Goal: Feedback & Contribution: Contribute content

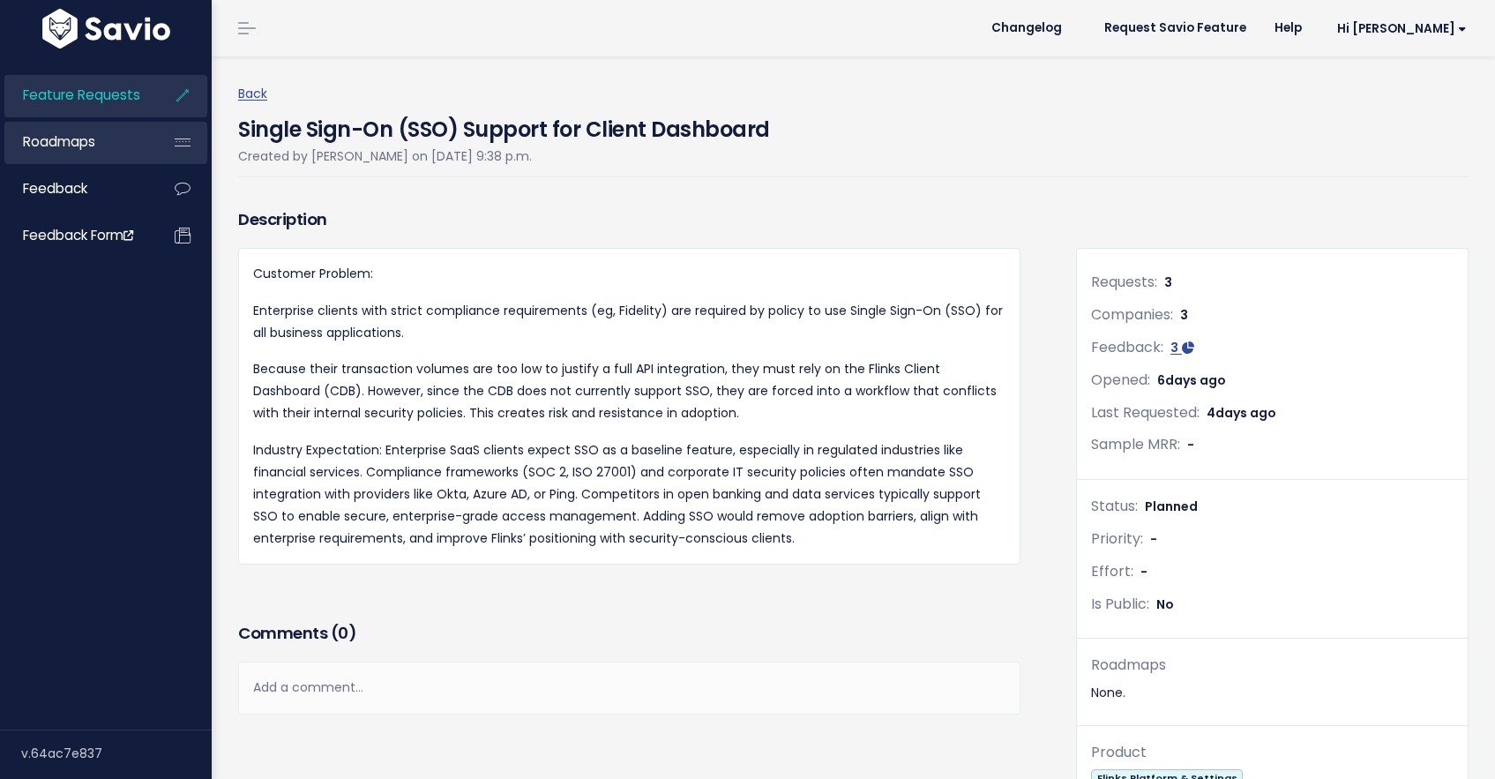
click at [107, 140] on link "Roadmaps" at bounding box center [75, 142] width 142 height 41
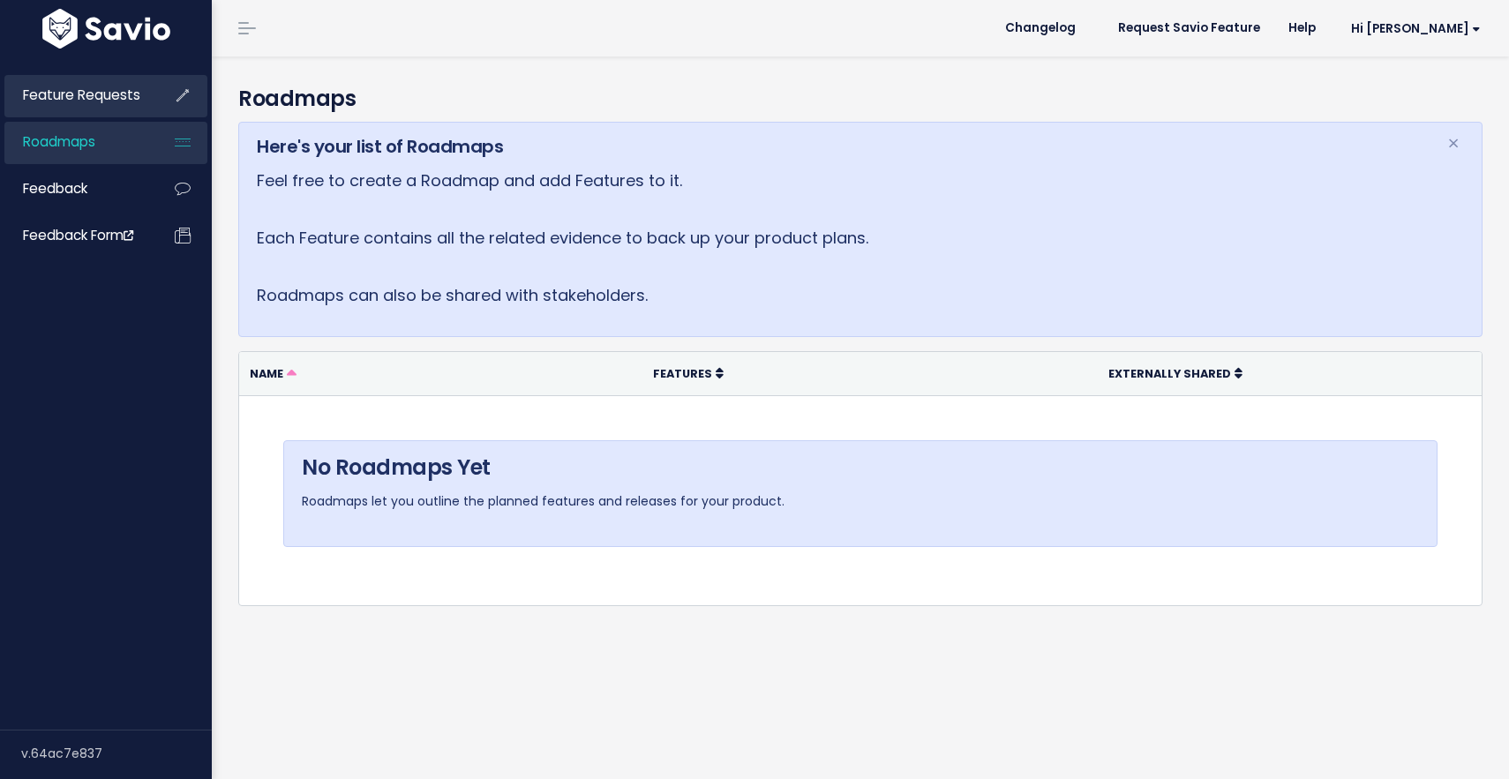
click at [116, 96] on span "Feature Requests" at bounding box center [81, 95] width 117 height 19
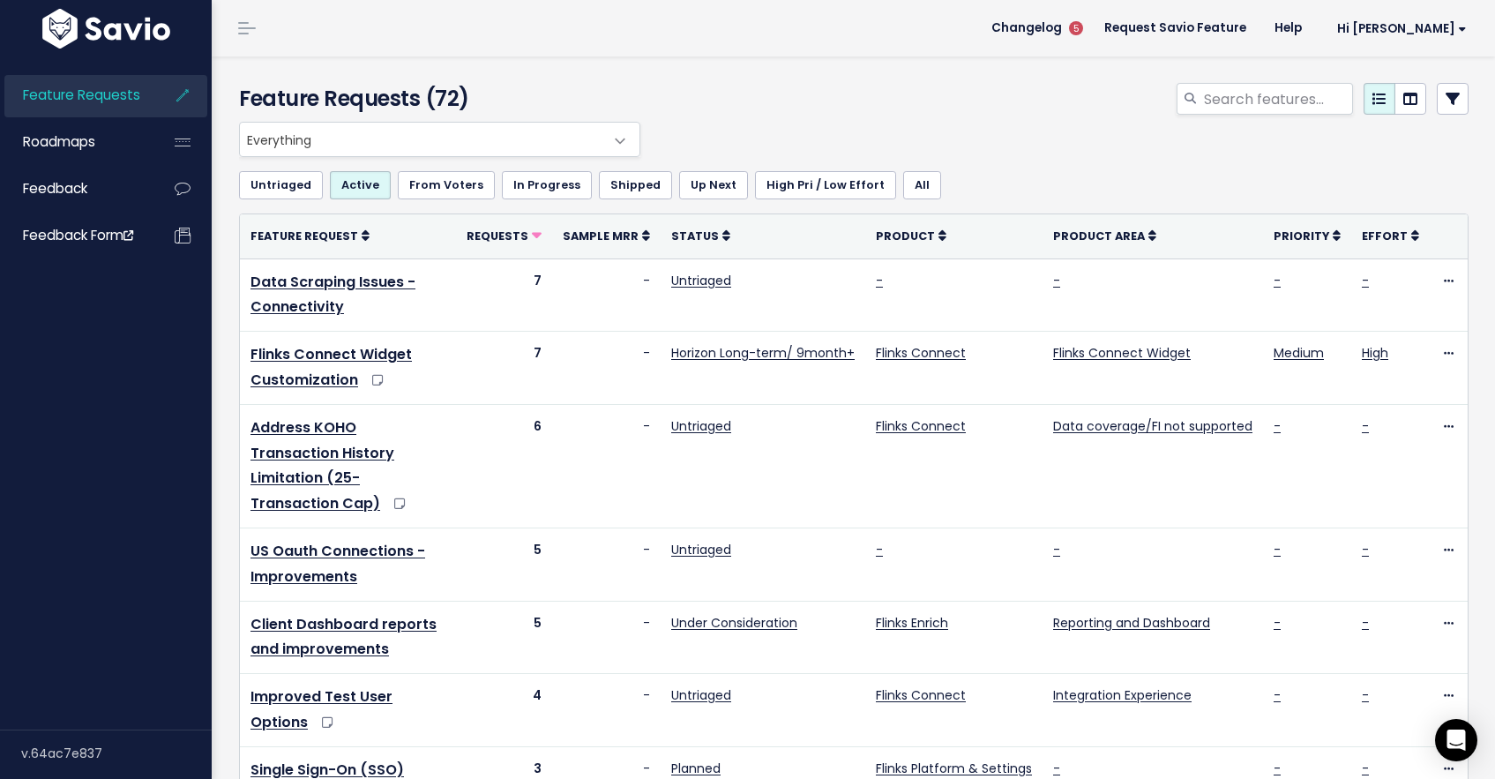
click at [519, 131] on span "Everything" at bounding box center [422, 140] width 364 height 34
click at [533, 83] on h4 "Feature Requests (72)" at bounding box center [435, 99] width 393 height 32
click at [132, 199] on link "Feedback" at bounding box center [75, 189] width 142 height 41
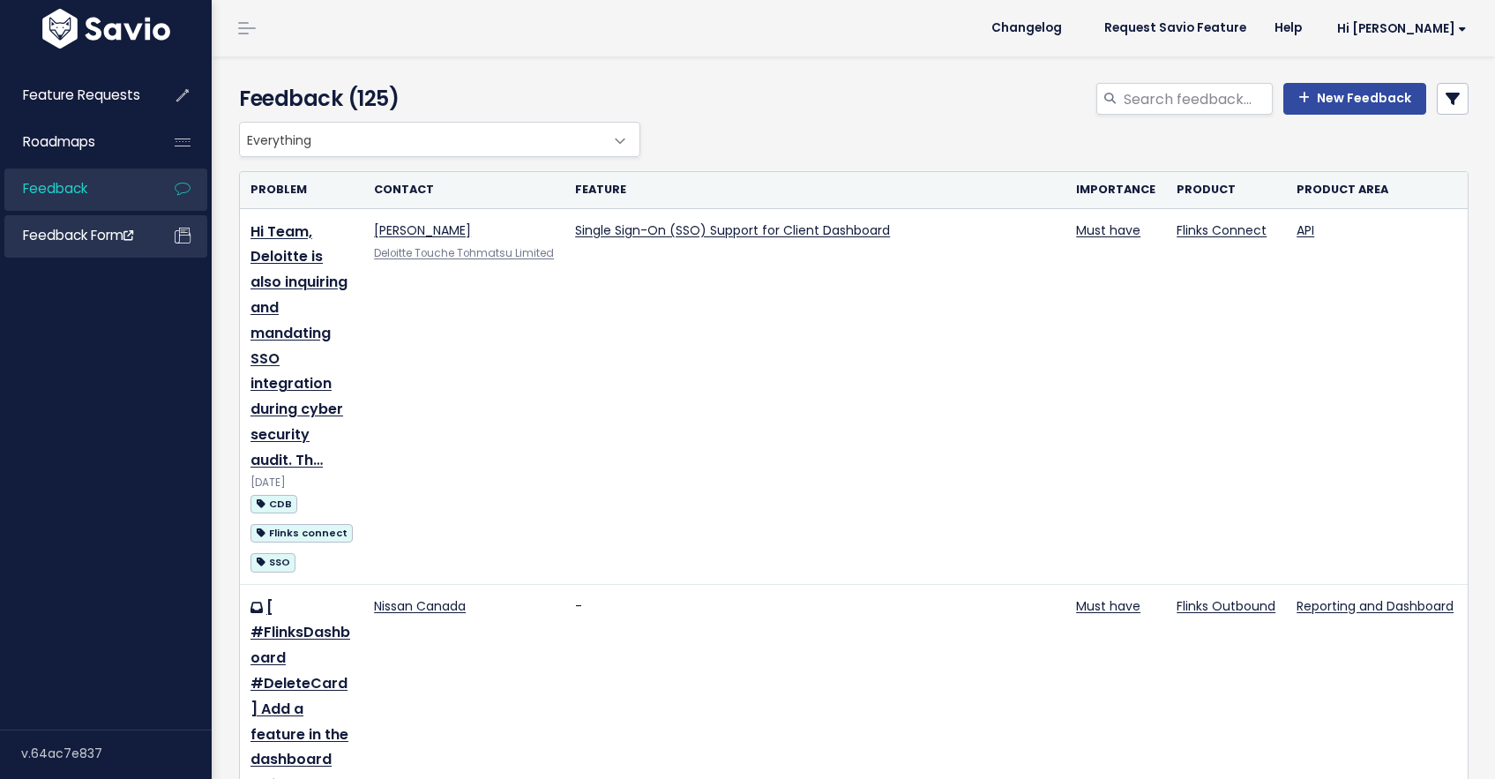
click at [133, 242] on span "Feedback form" at bounding box center [78, 235] width 110 height 19
click at [91, 233] on span "Feedback form" at bounding box center [78, 235] width 110 height 19
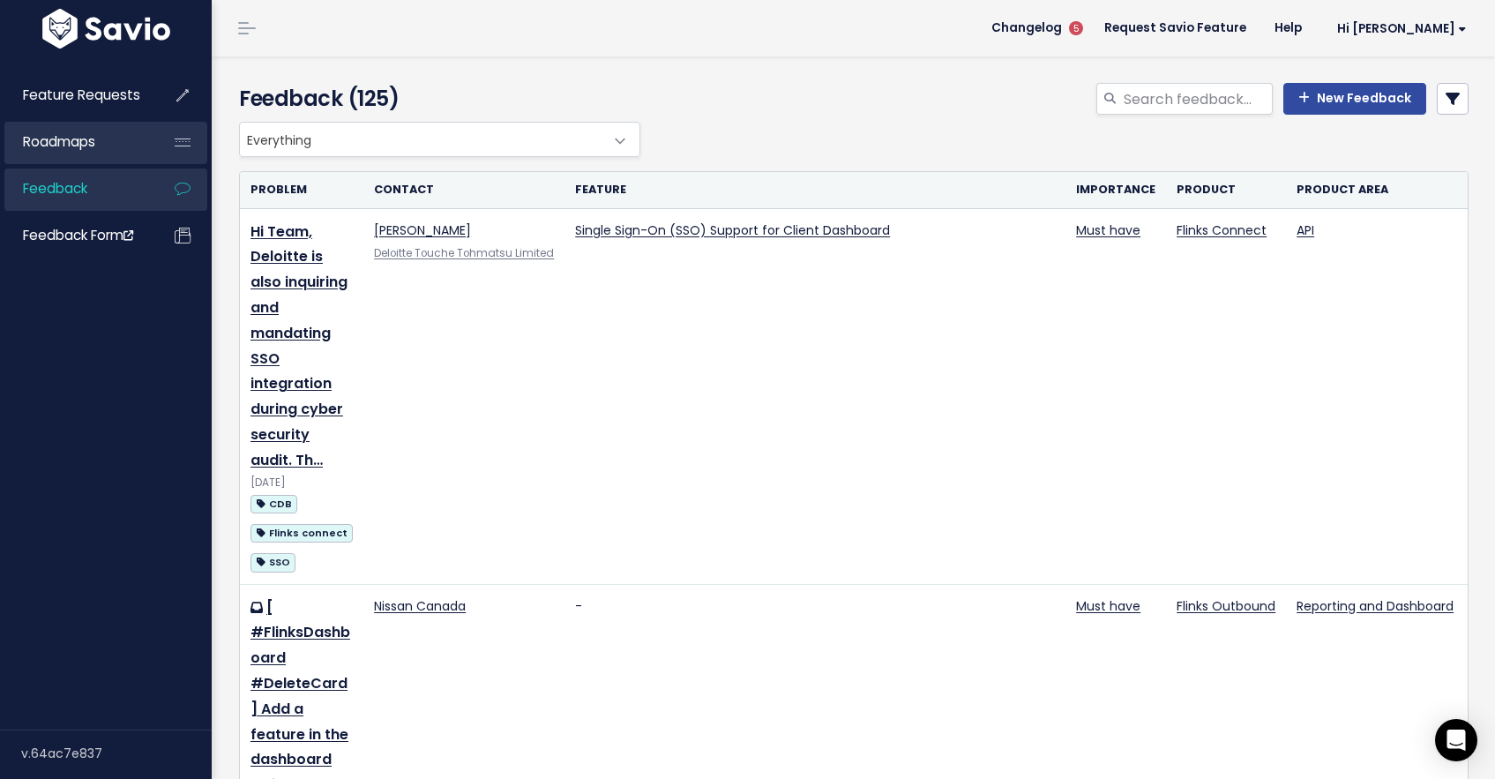
click at [64, 130] on link "Roadmaps" at bounding box center [75, 142] width 142 height 41
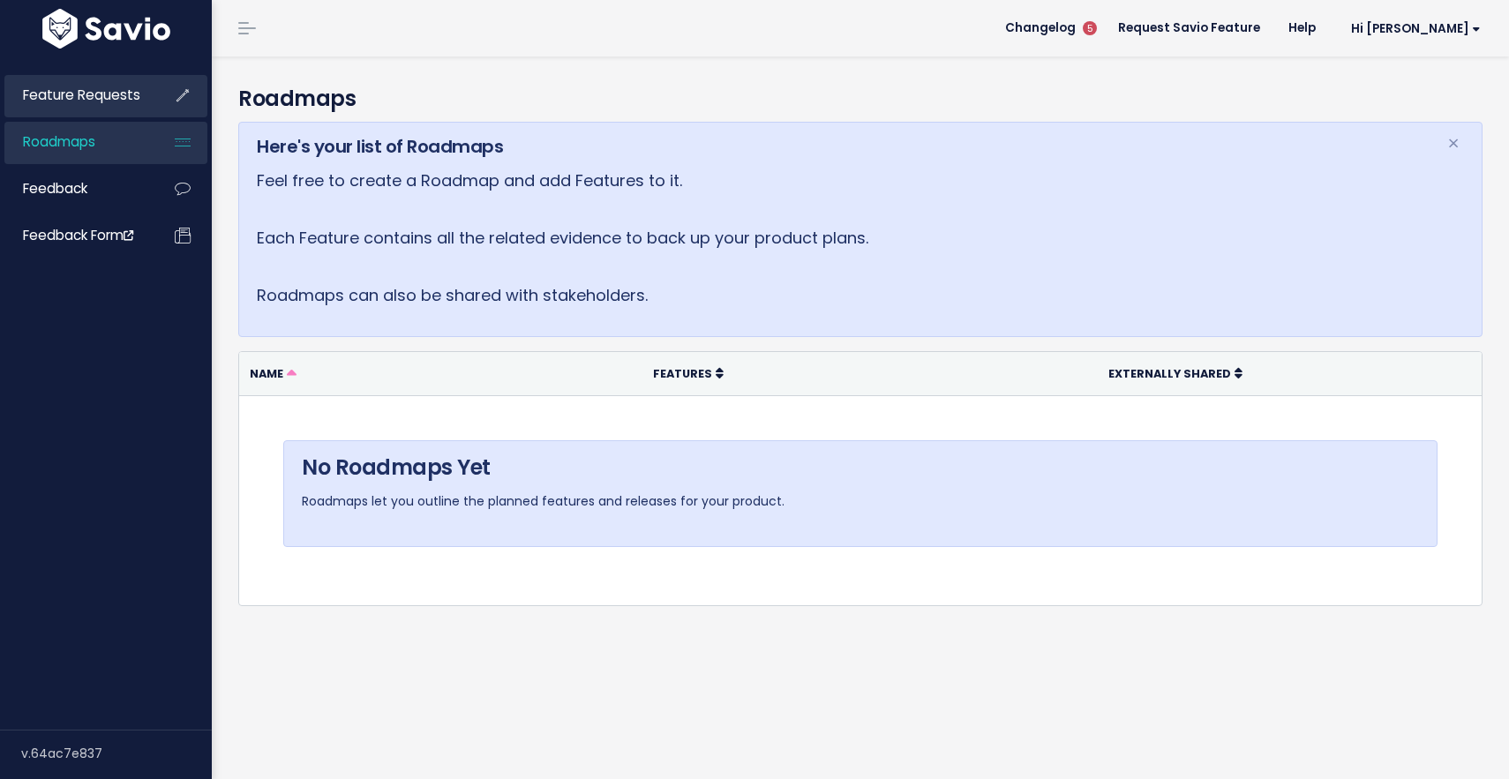
click at [129, 99] on span "Feature Requests" at bounding box center [81, 95] width 117 height 19
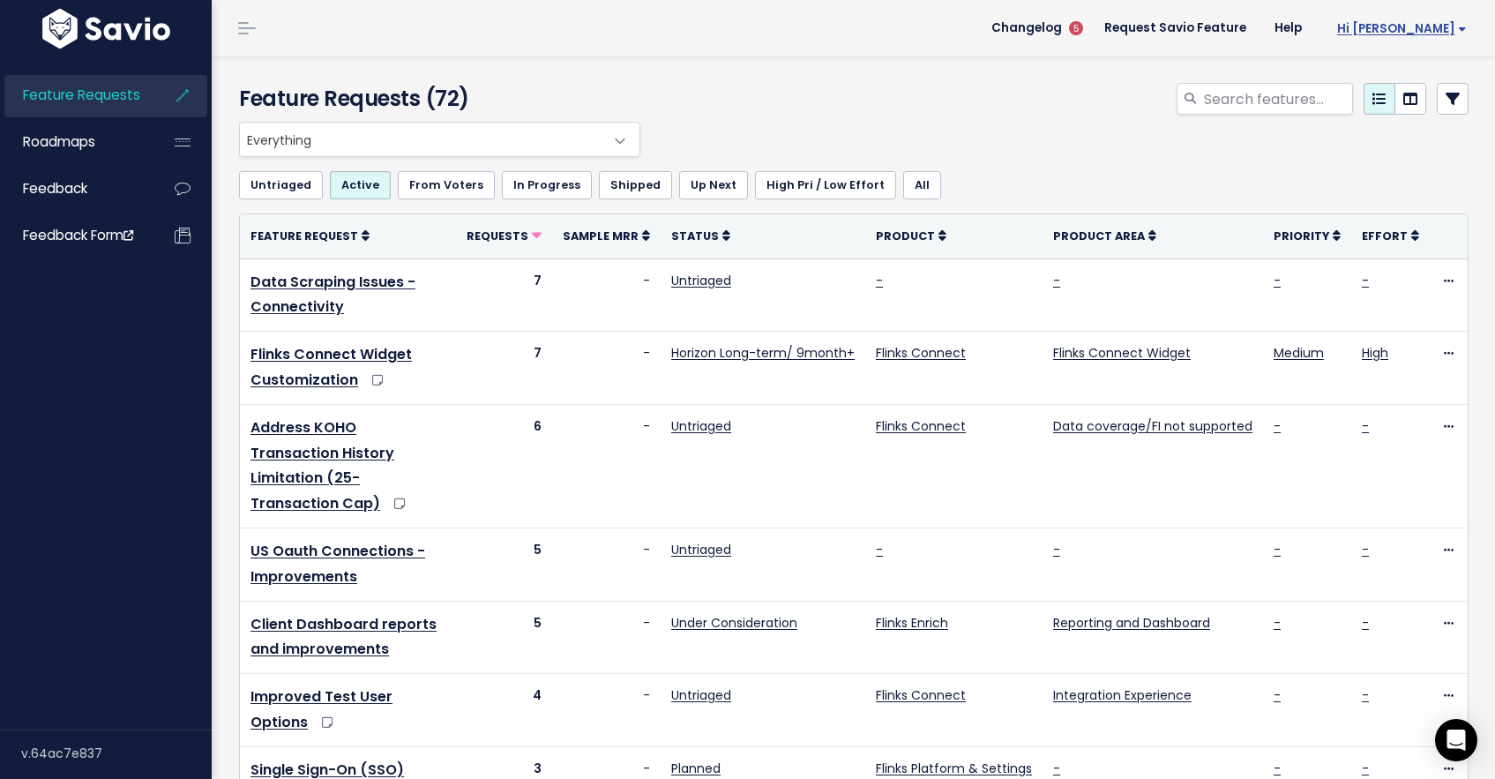
click at [1417, 30] on span "Hi [PERSON_NAME]" at bounding box center [1403, 28] width 130 height 13
click at [1231, 35] on link "Request Savio Feature" at bounding box center [1176, 28] width 170 height 26
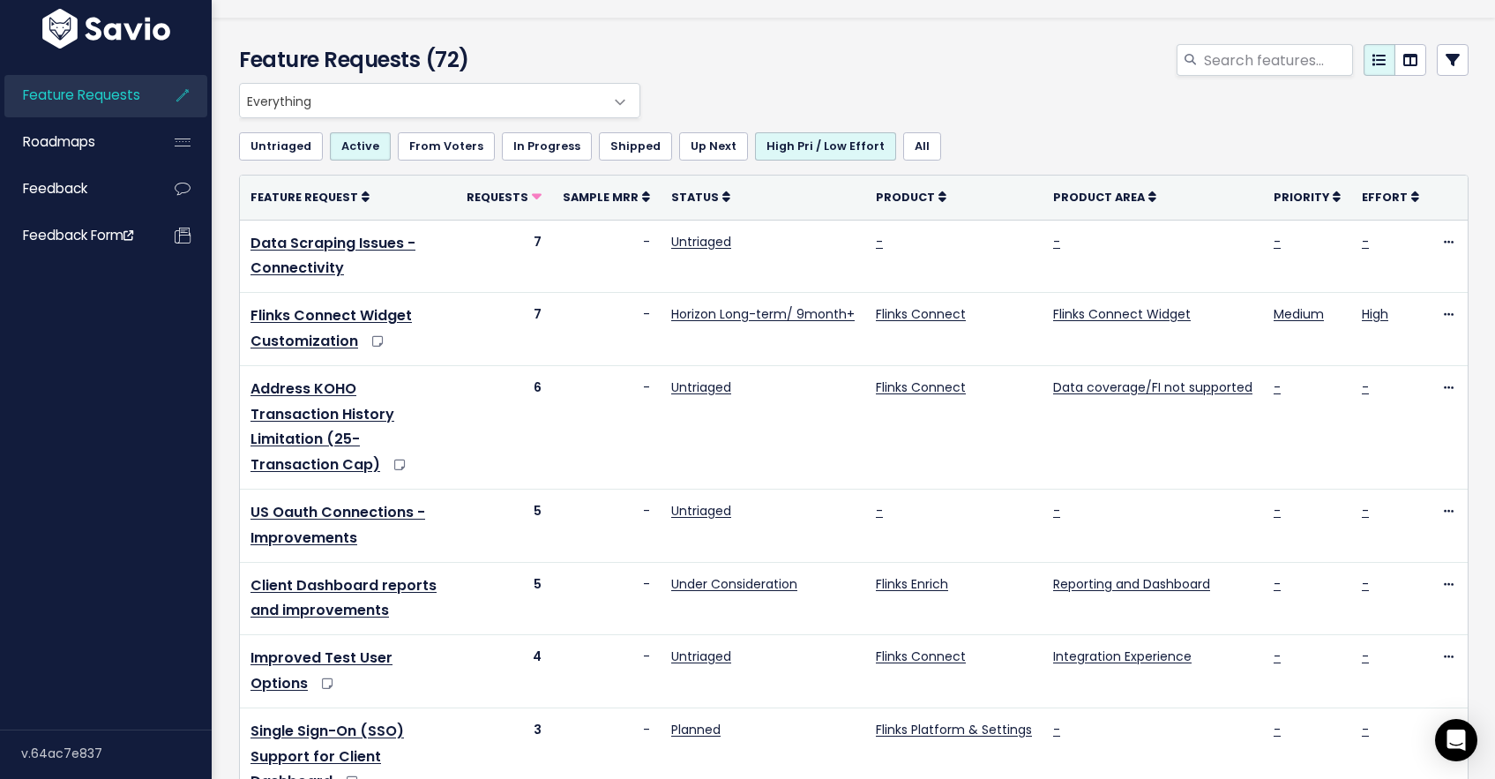
scroll to position [45, 0]
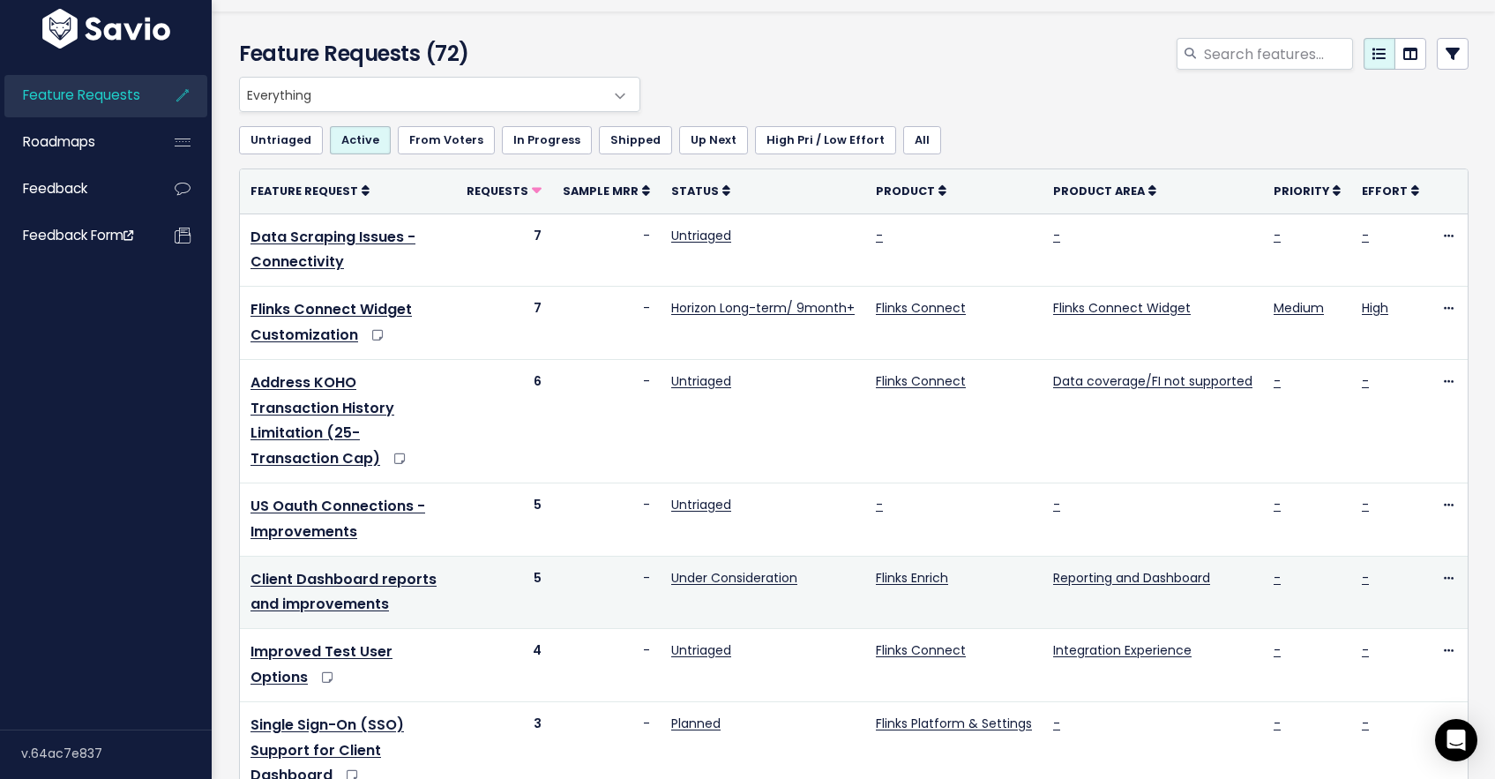
click at [334, 567] on td "Client Dashboard reports and improvements" at bounding box center [348, 592] width 216 height 73
click at [334, 569] on link "Client Dashboard reports and improvements" at bounding box center [344, 592] width 186 height 46
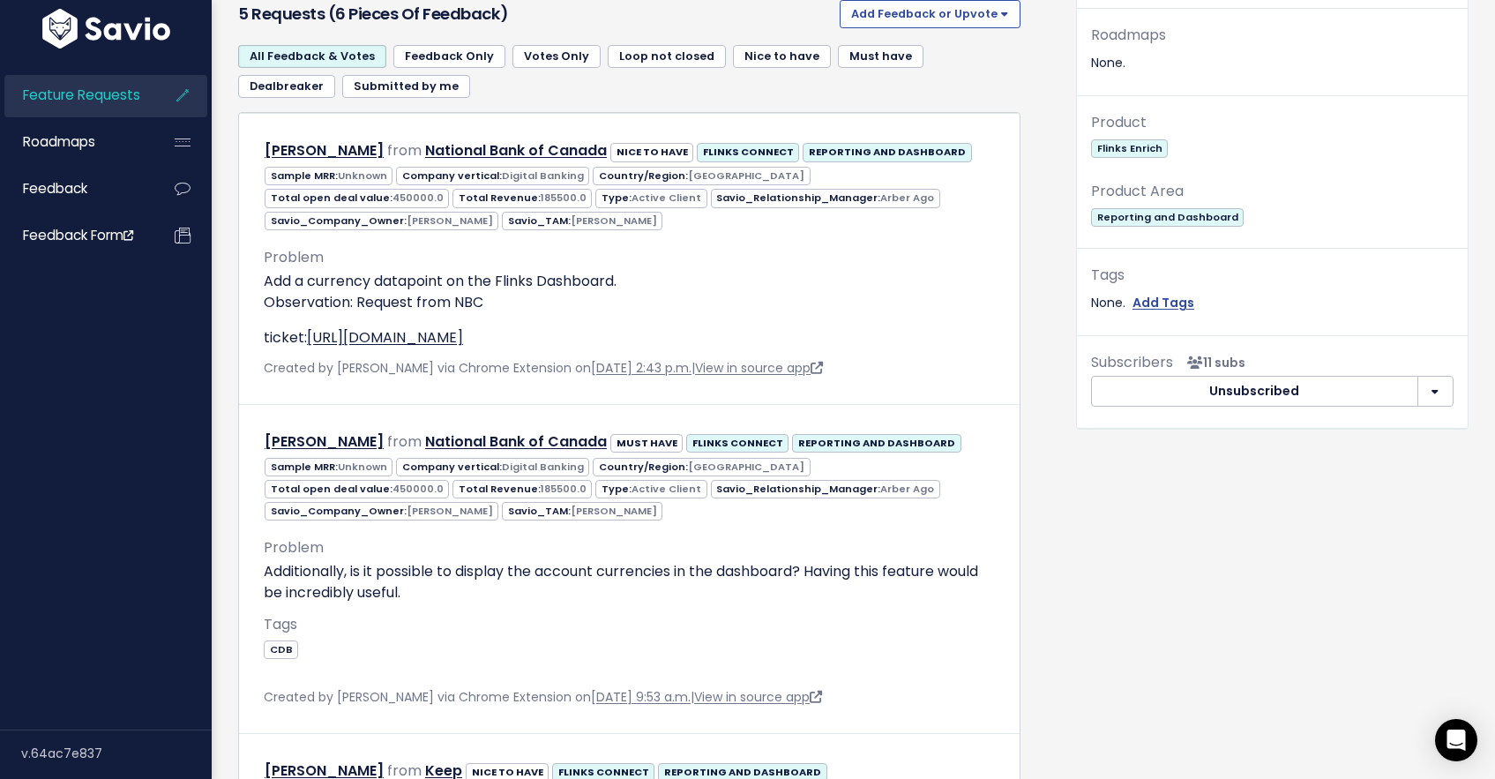
scroll to position [171, 0]
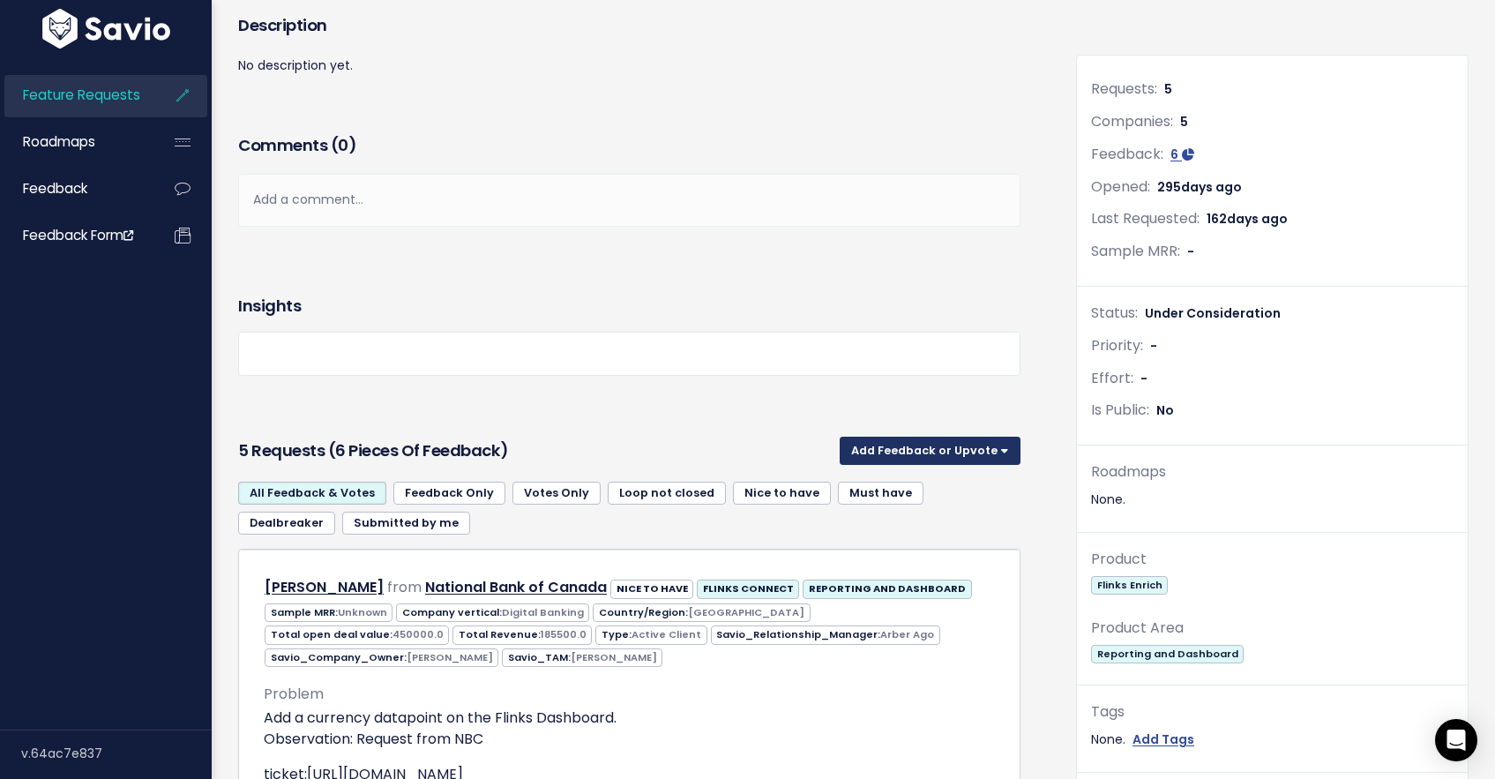
click at [972, 441] on button "Add Feedback or Upvote" at bounding box center [930, 451] width 181 height 28
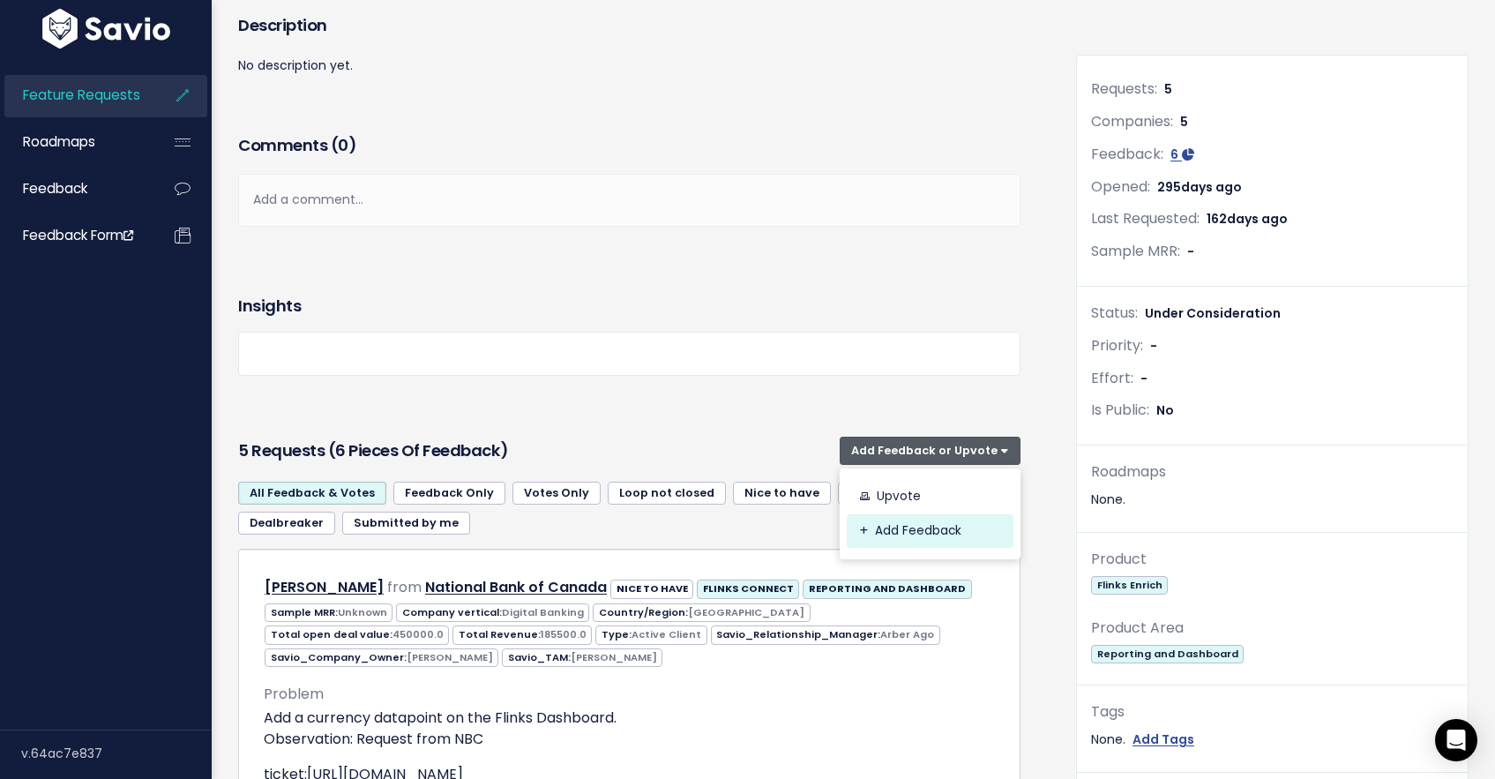
click at [883, 544] on link "Add Feedback" at bounding box center [930, 531] width 167 height 34
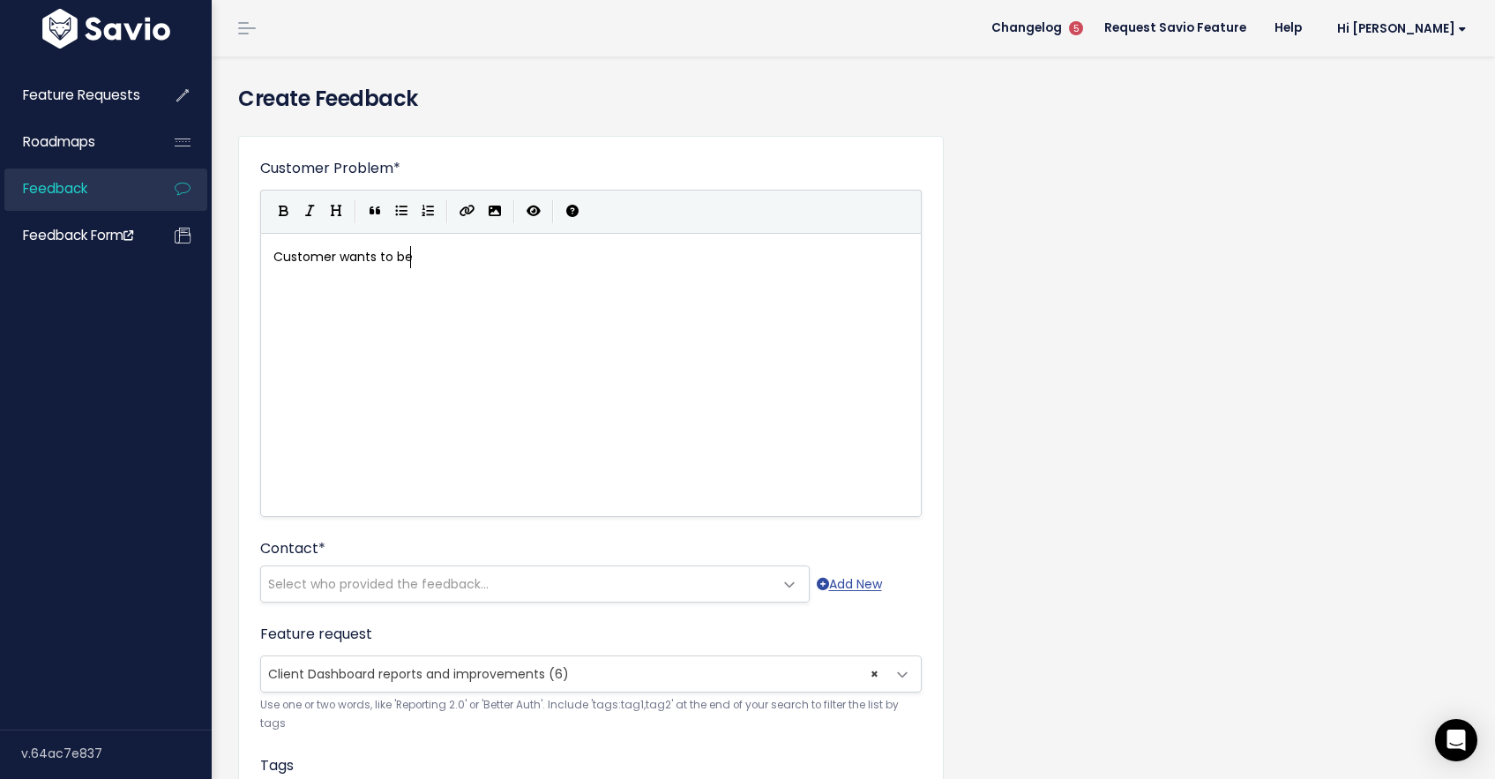
scroll to position [6, 139]
type textarea "Customer wants to be able to r"
type textarea "delete files"
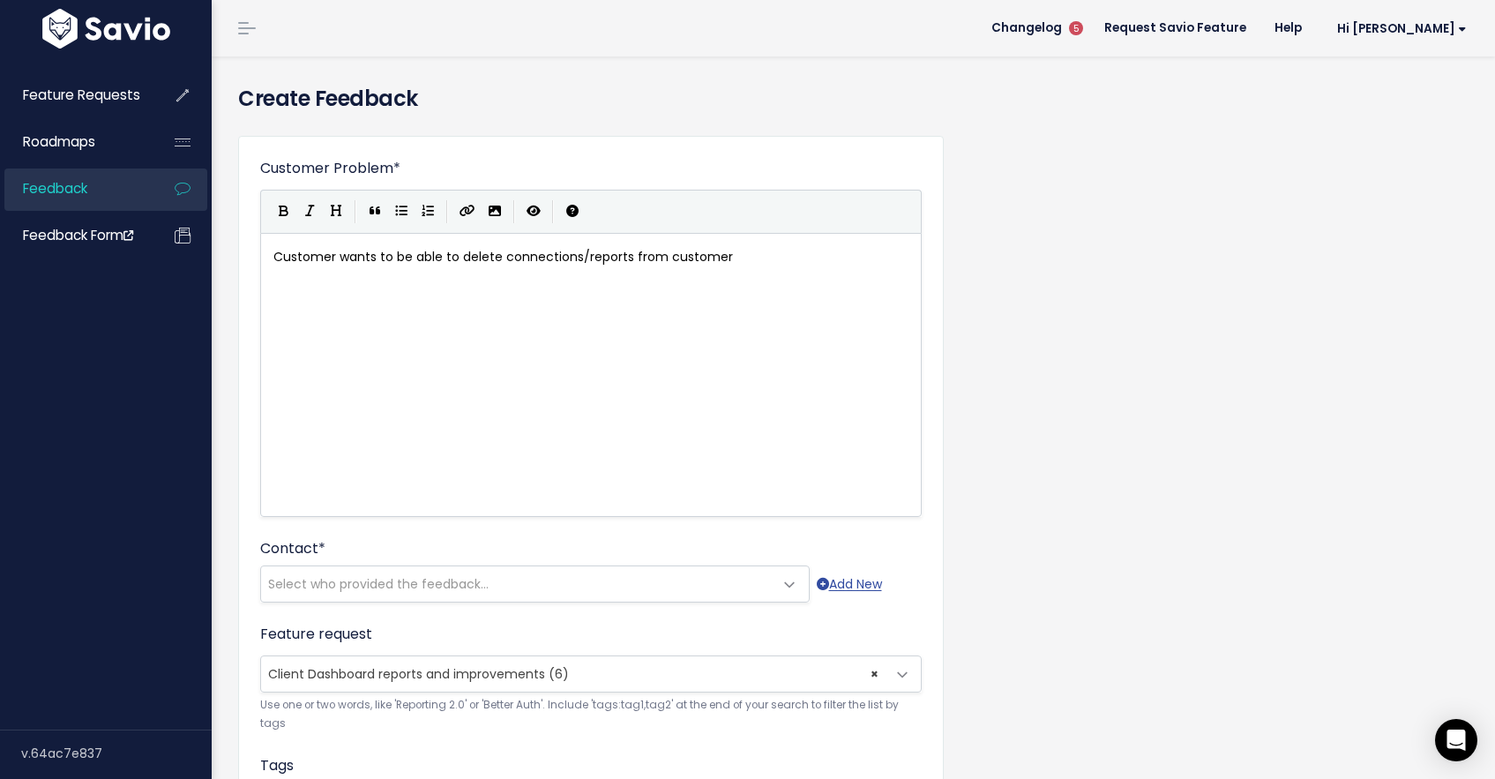
type textarea "connections/reports from customer c"
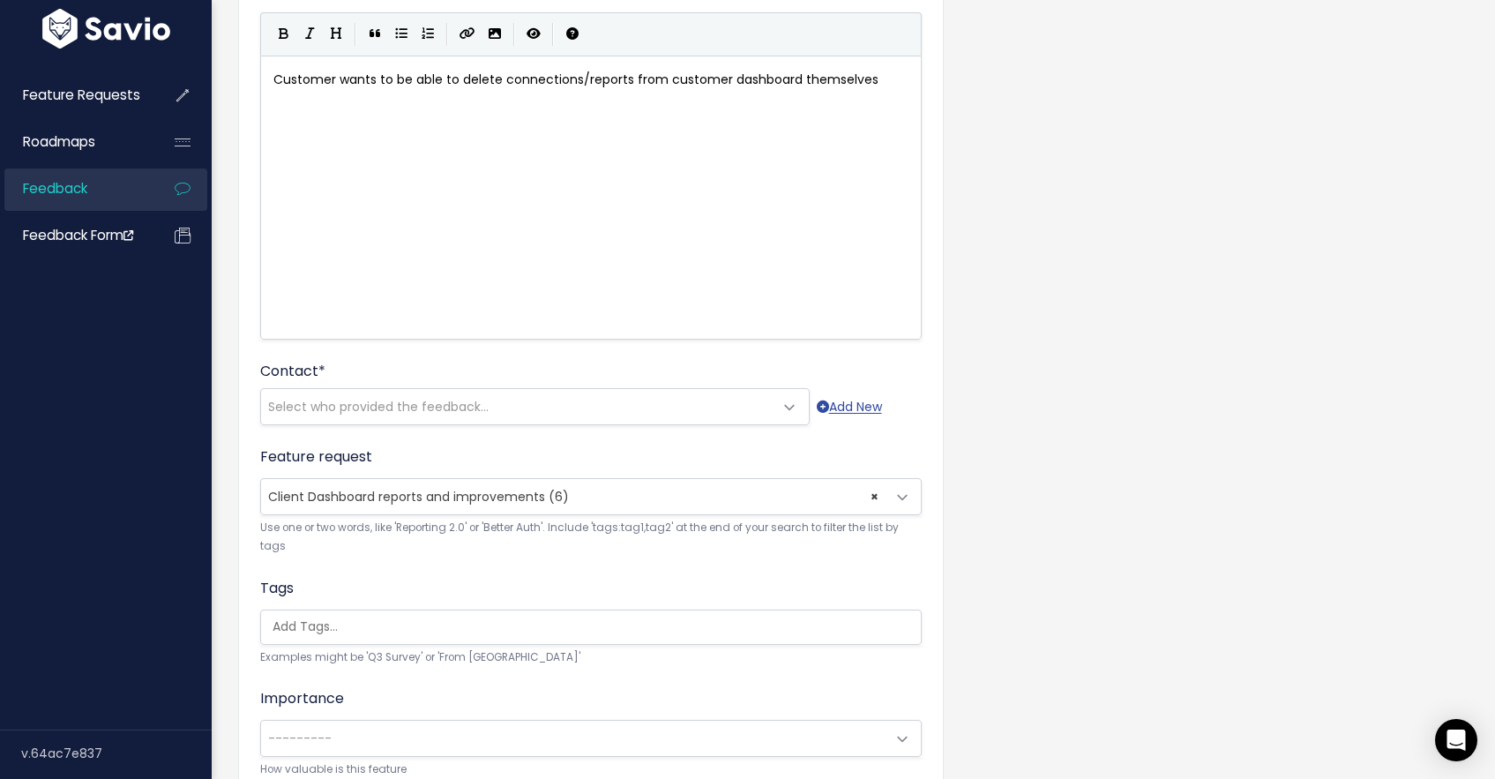
scroll to position [229, 0]
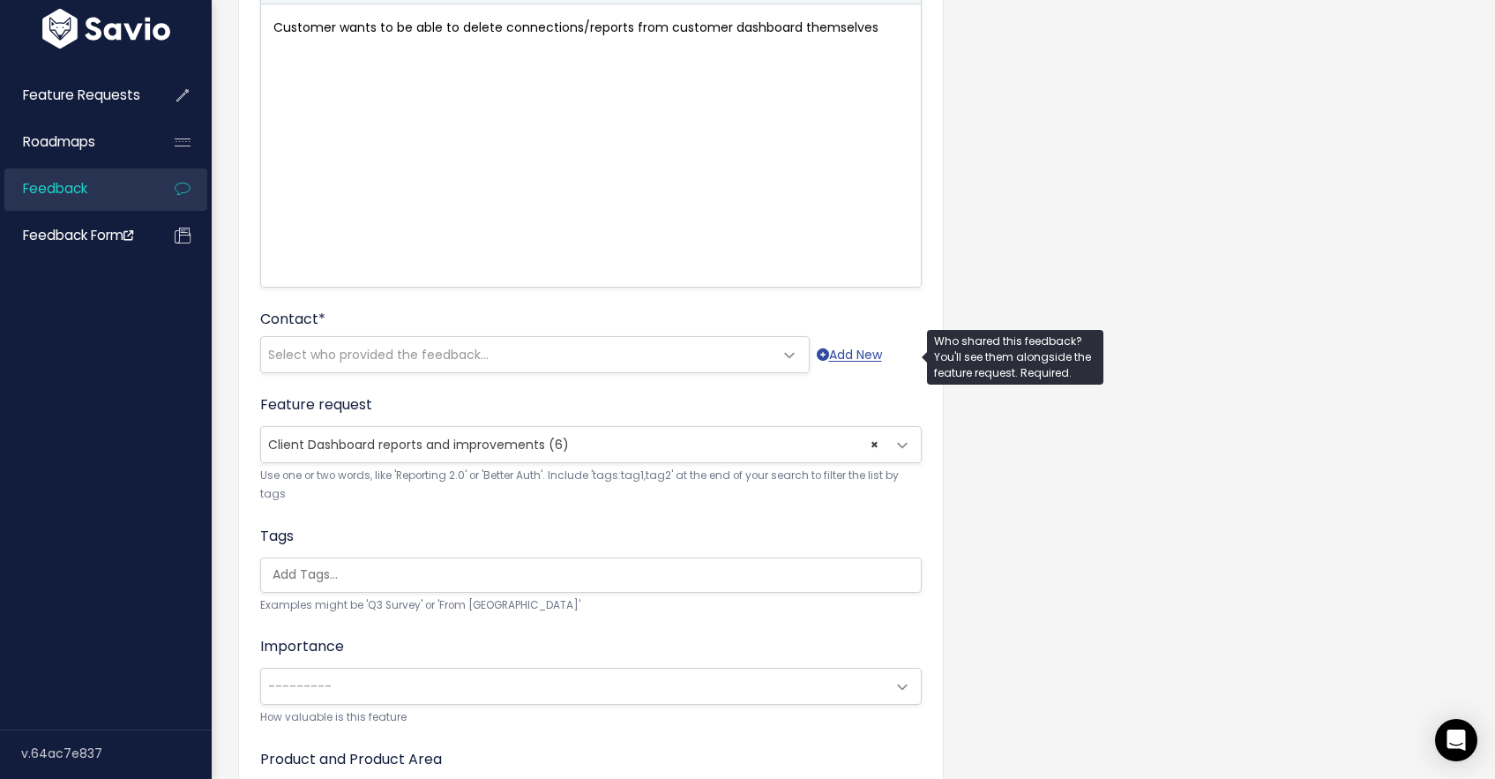
type textarea "dashboard themselves"
click at [582, 366] on span "Select who provided the feedback..." at bounding box center [517, 354] width 513 height 35
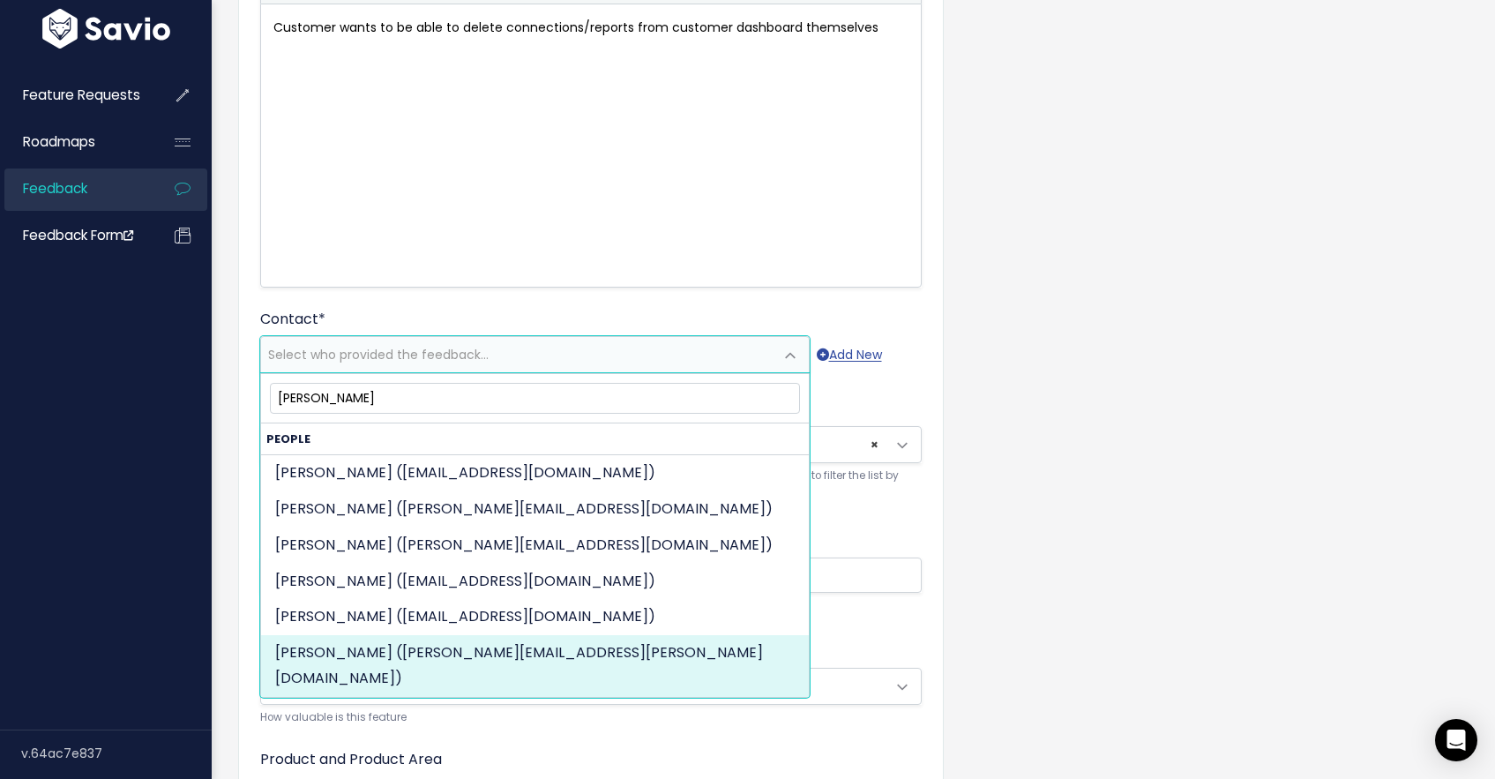
type input "john lee"
select select "85352972"
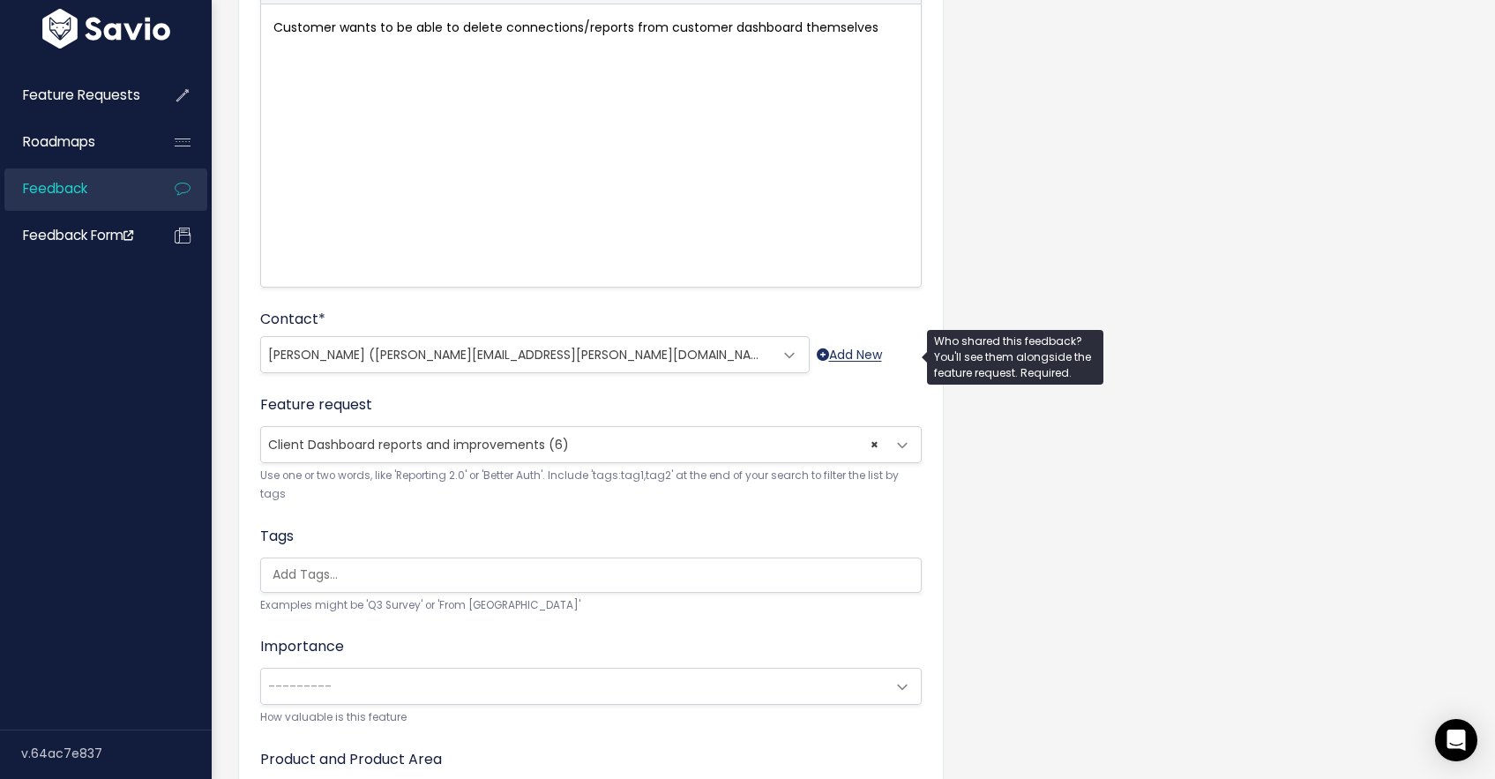
click at [837, 362] on link "Add New" at bounding box center [849, 355] width 65 height 22
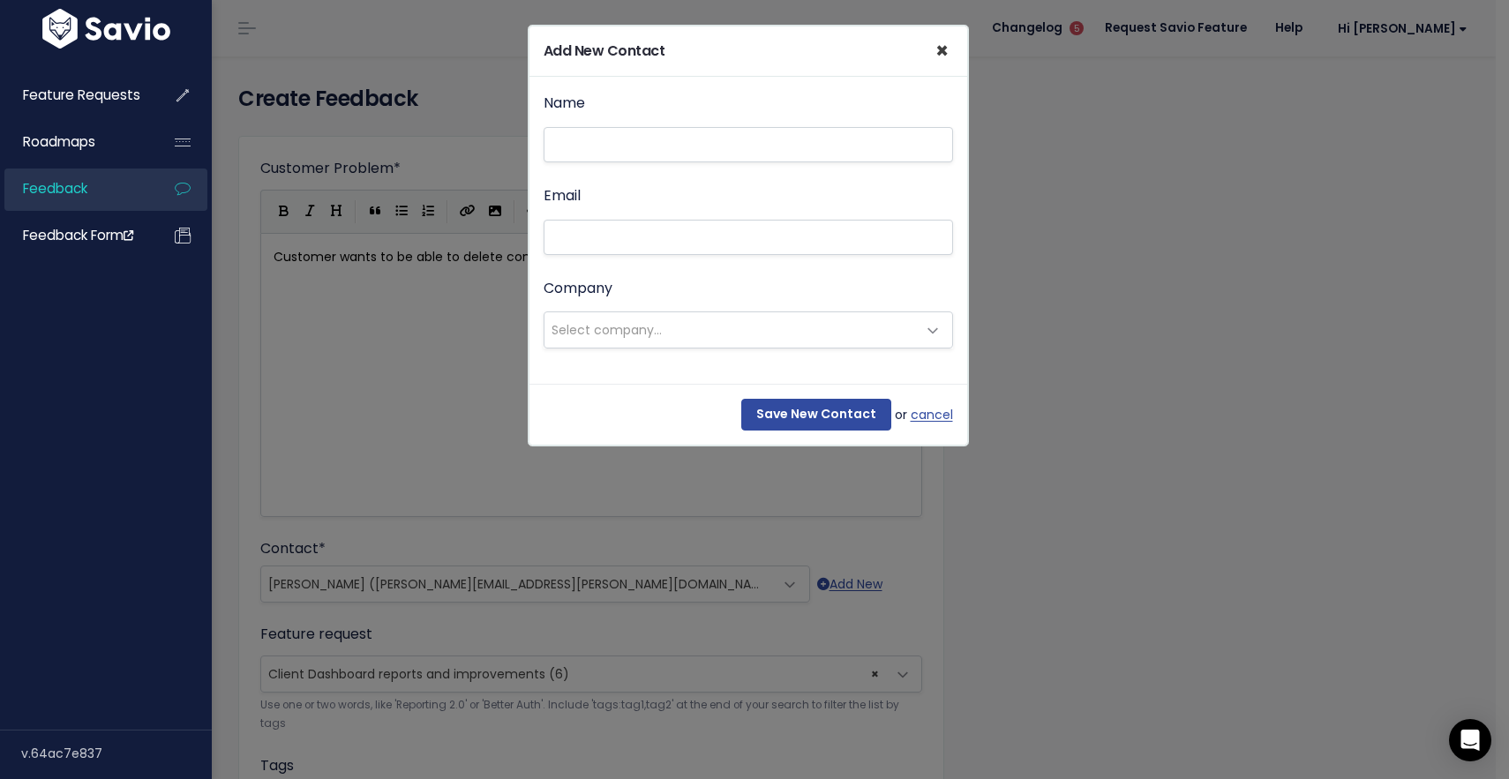
click at [944, 52] on span "×" at bounding box center [941, 50] width 13 height 29
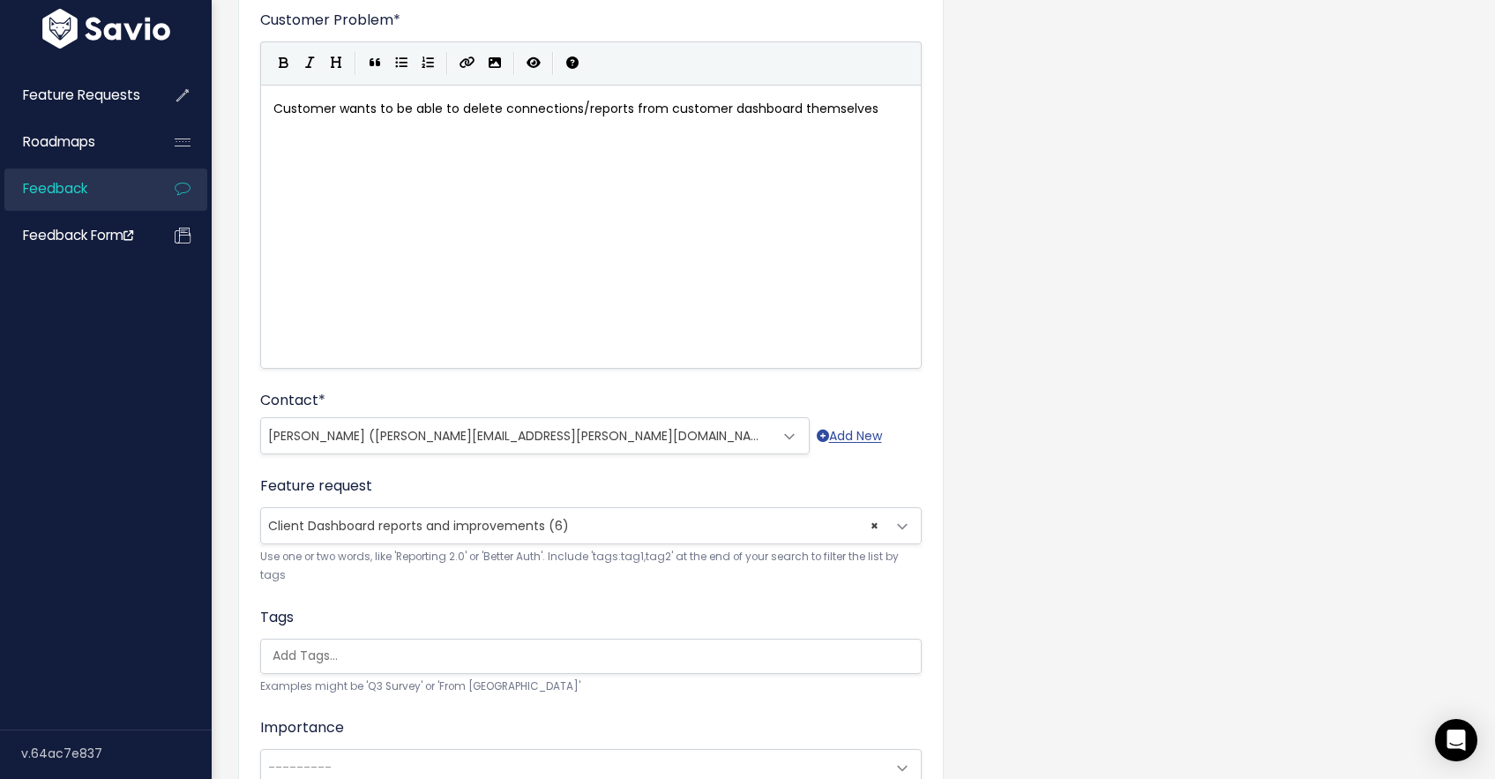
scroll to position [202, 0]
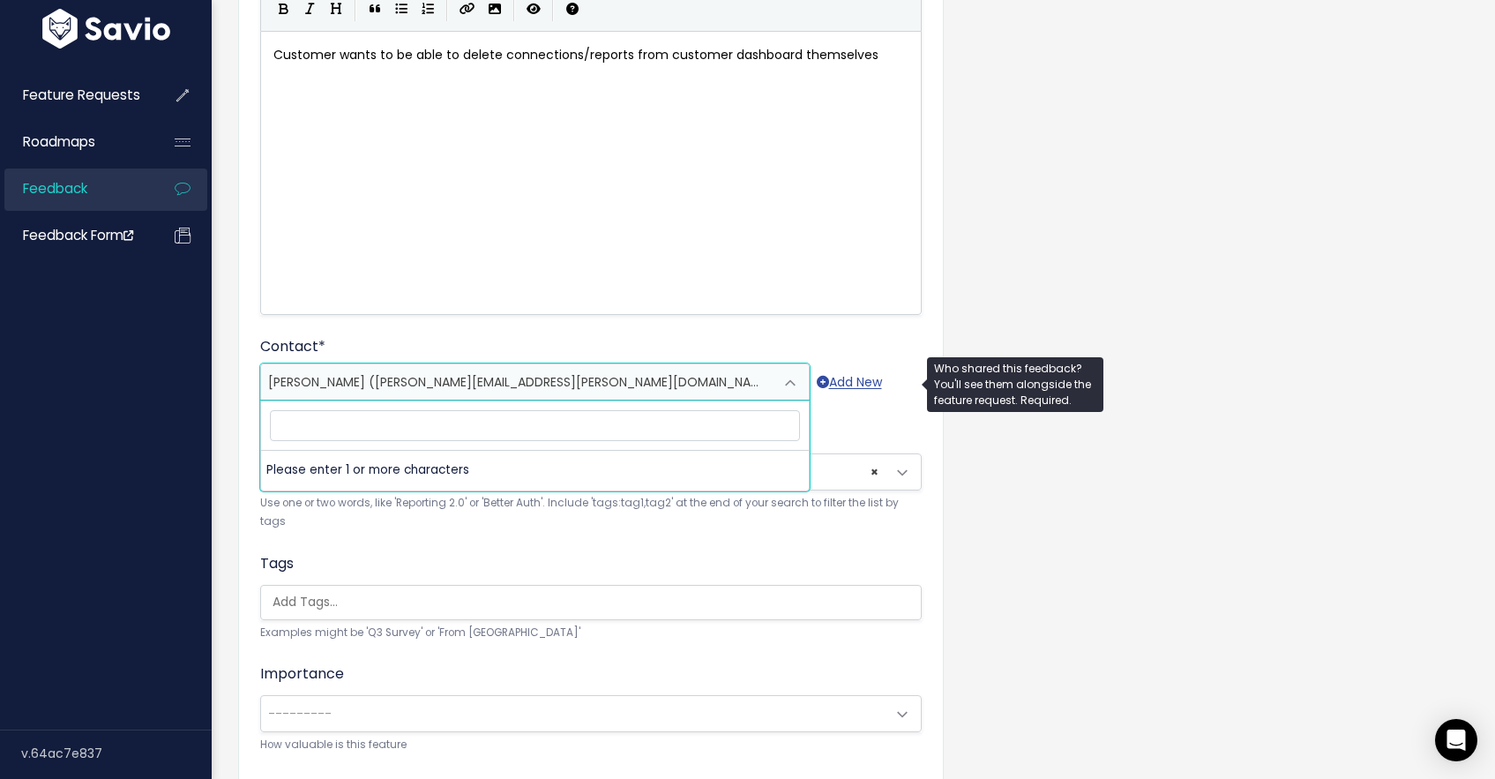
click at [567, 392] on span "John Lee (john.lee@nissancanada.com)" at bounding box center [517, 381] width 513 height 35
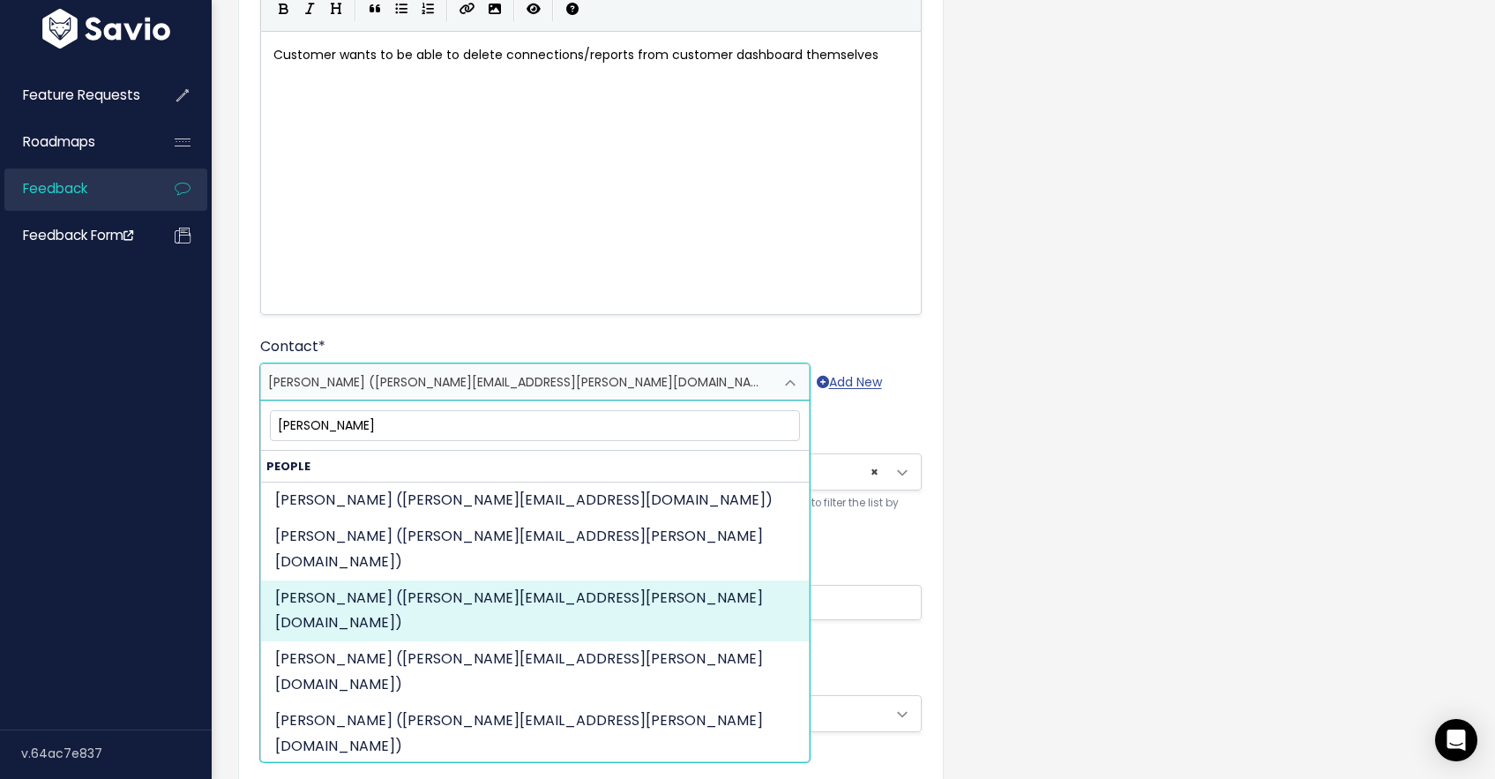
type input "eugen"
select select "87613724"
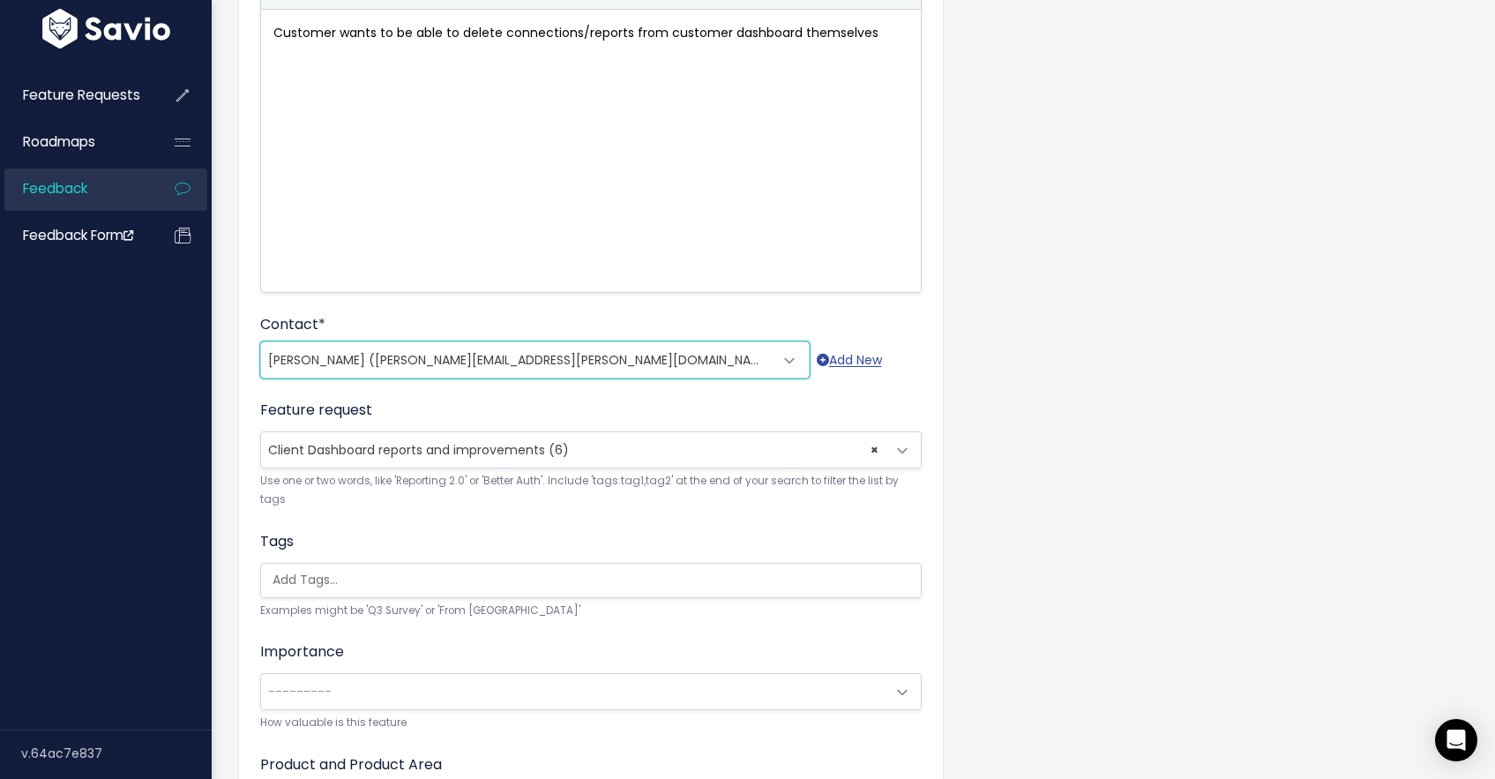
scroll to position [228, 0]
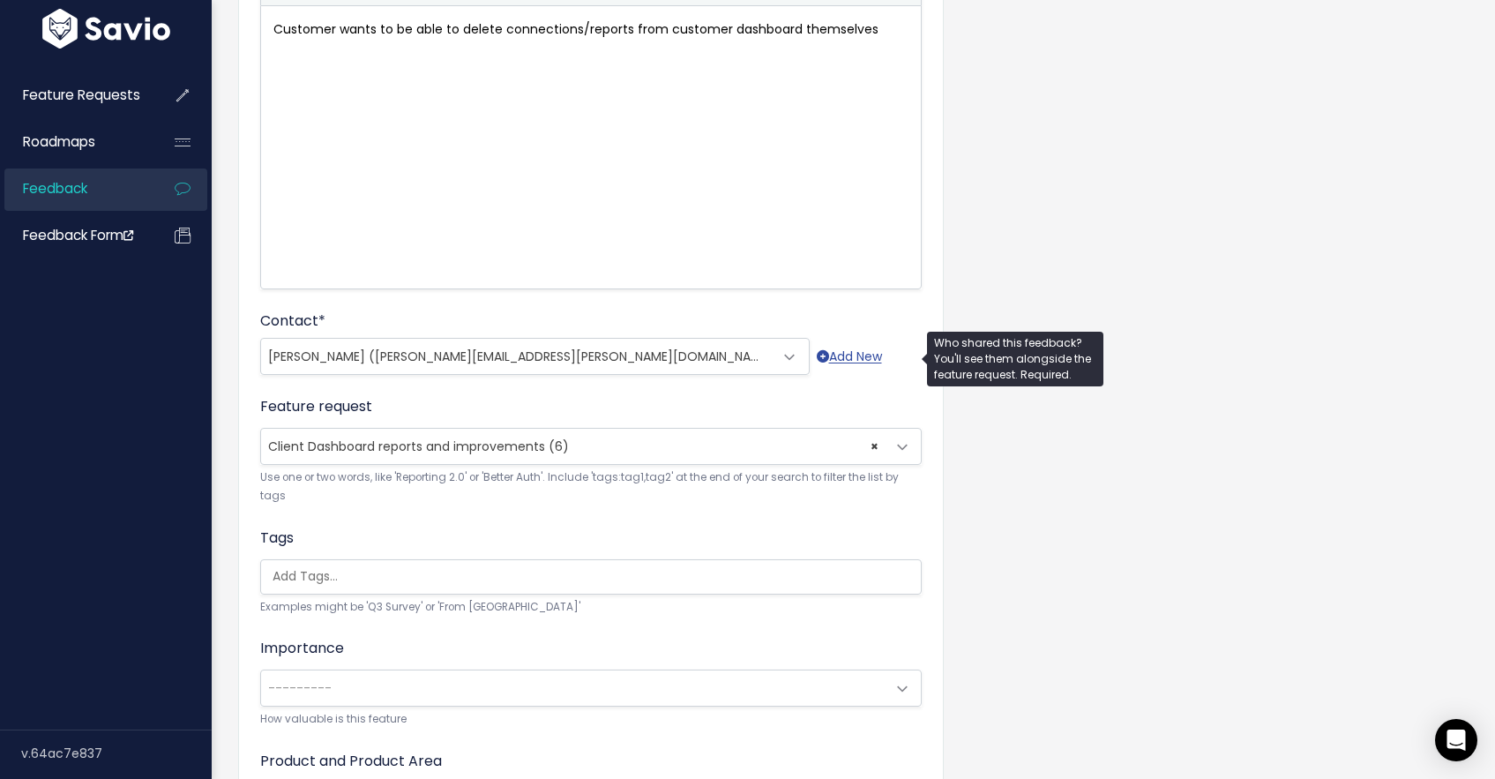
click at [663, 360] on span "Eugene Sinkevich (eugene.sinkevich@infiniticanada.com)" at bounding box center [517, 356] width 513 height 35
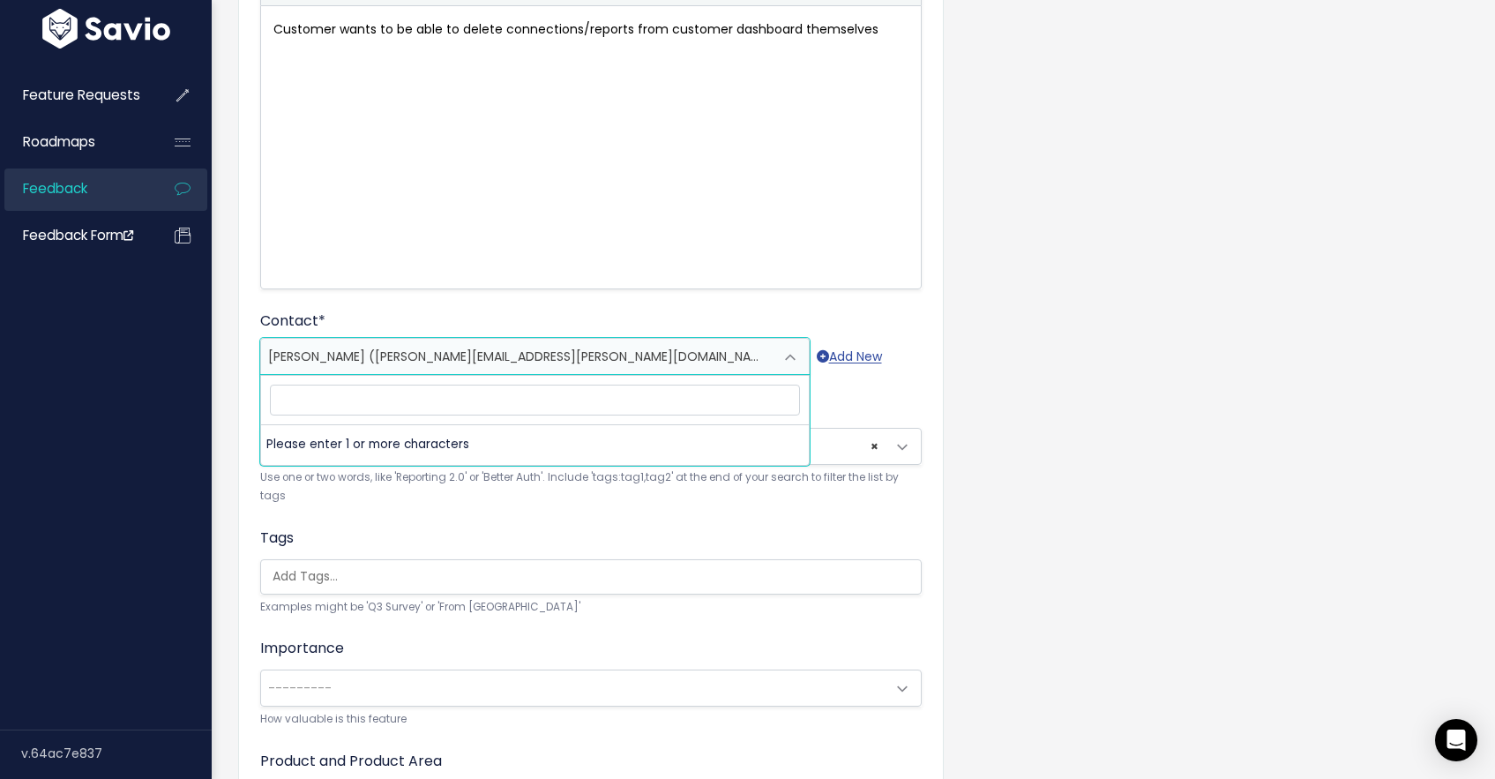
click at [292, 450] on li "Please enter 1 or more characters" at bounding box center [535, 444] width 548 height 39
click at [222, 416] on div "Add Customer Feedback Things to know When entering a Feature Request, you can c…" at bounding box center [854, 407] width 1284 height 1157
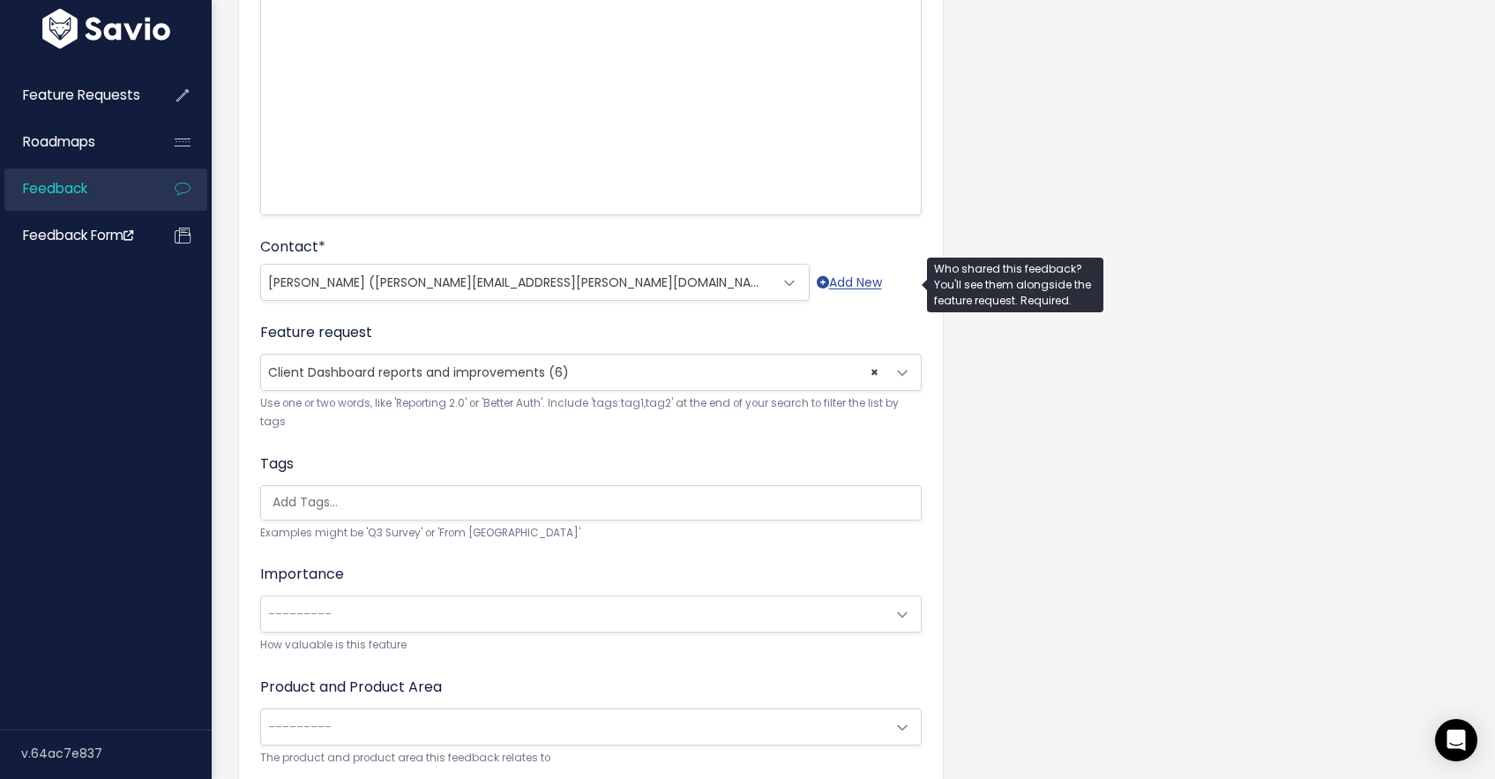
scroll to position [329, 0]
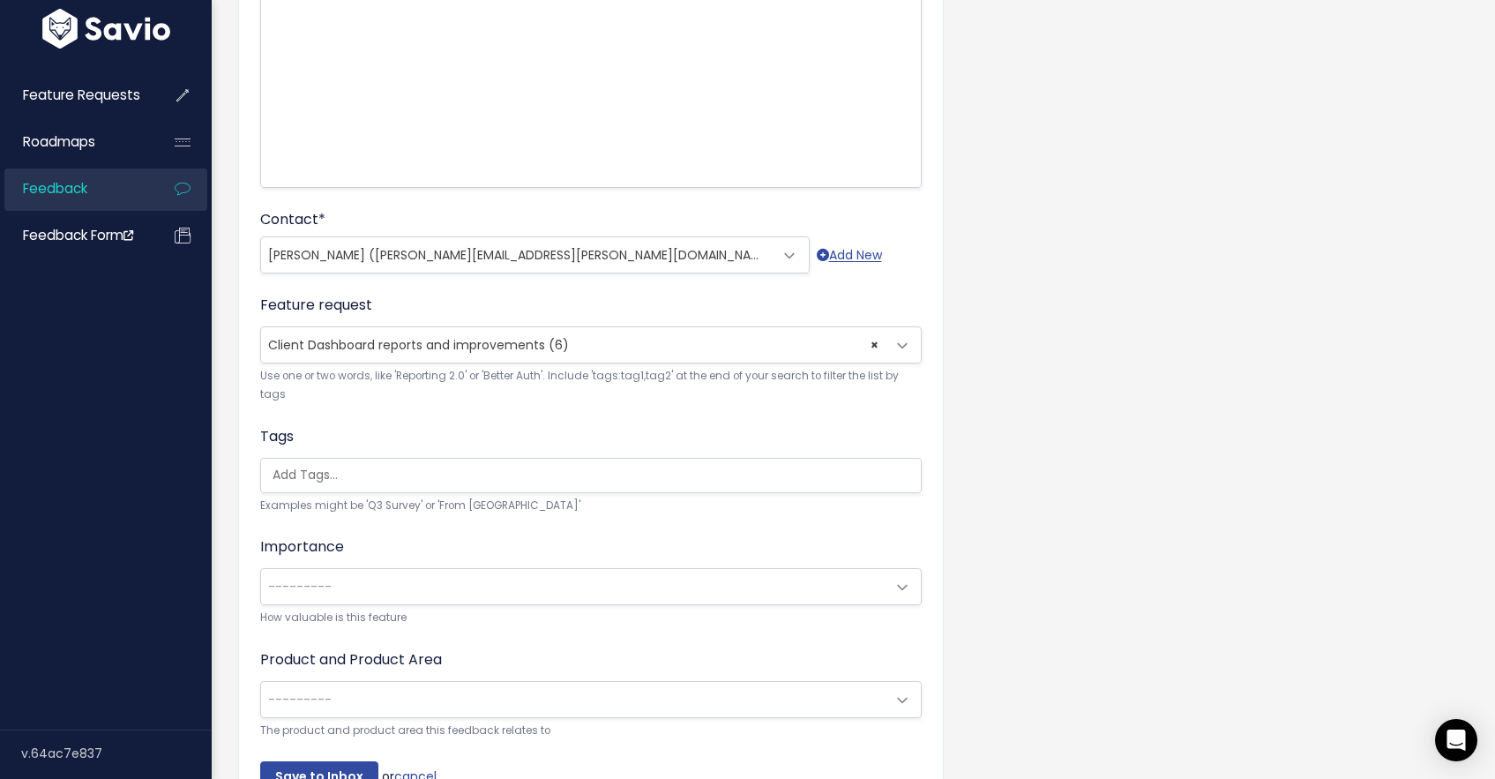
click at [393, 339] on span "Client Dashboard reports and improvements (6)" at bounding box center [418, 345] width 301 height 18
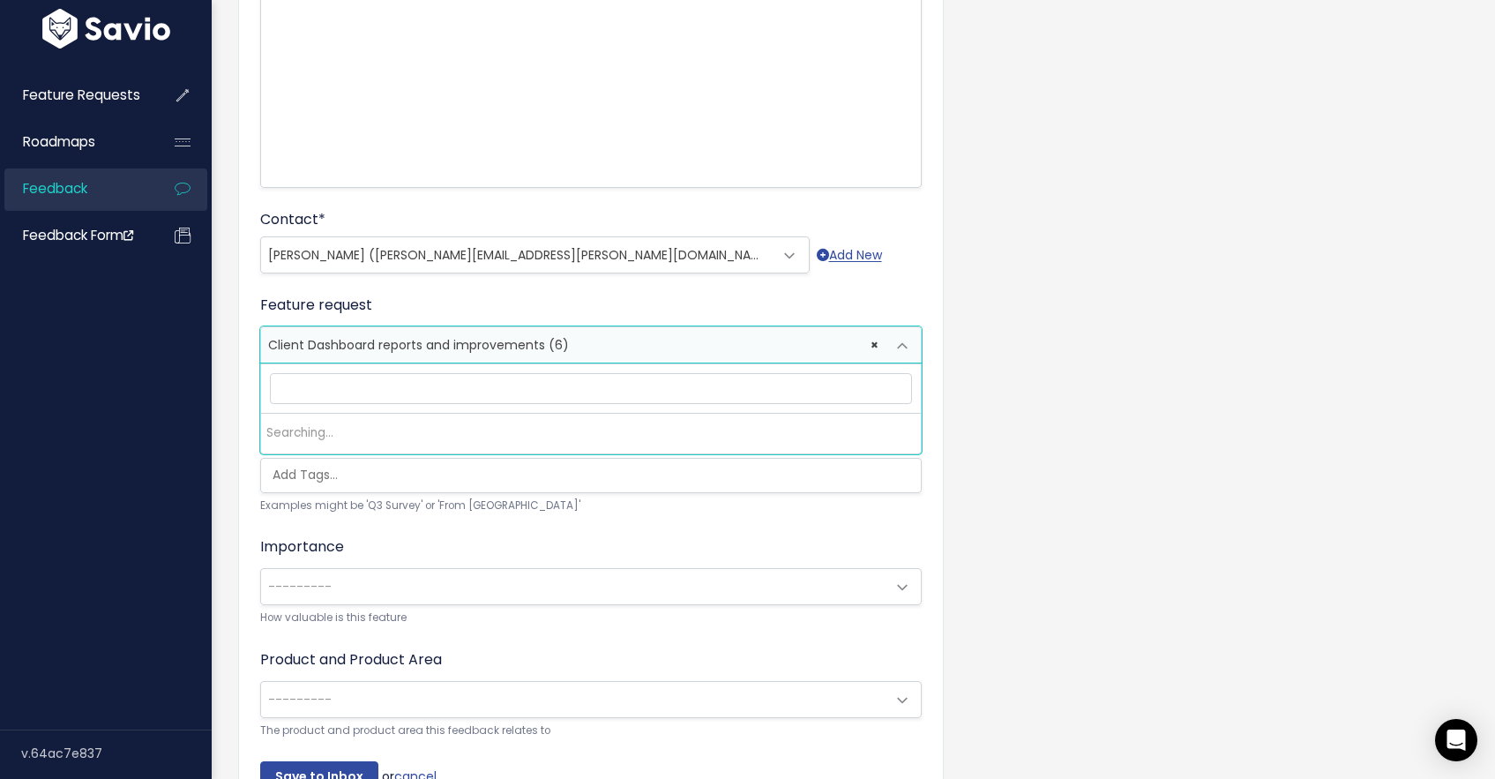
scroll to position [556, 0]
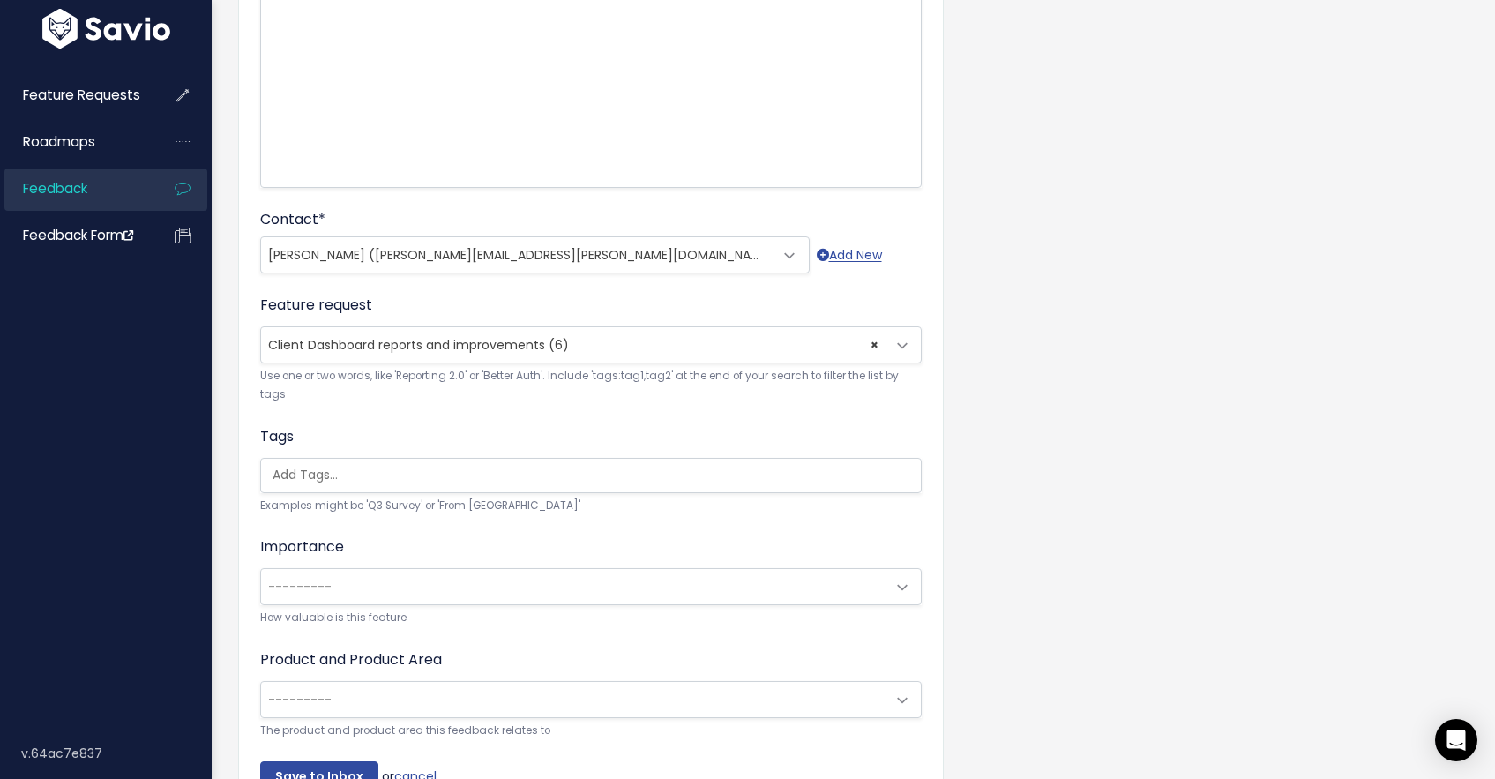
click at [236, 335] on div "Customer Problem * Customer wants to be able to delete connections/reports from…" at bounding box center [853, 324] width 1257 height 1063
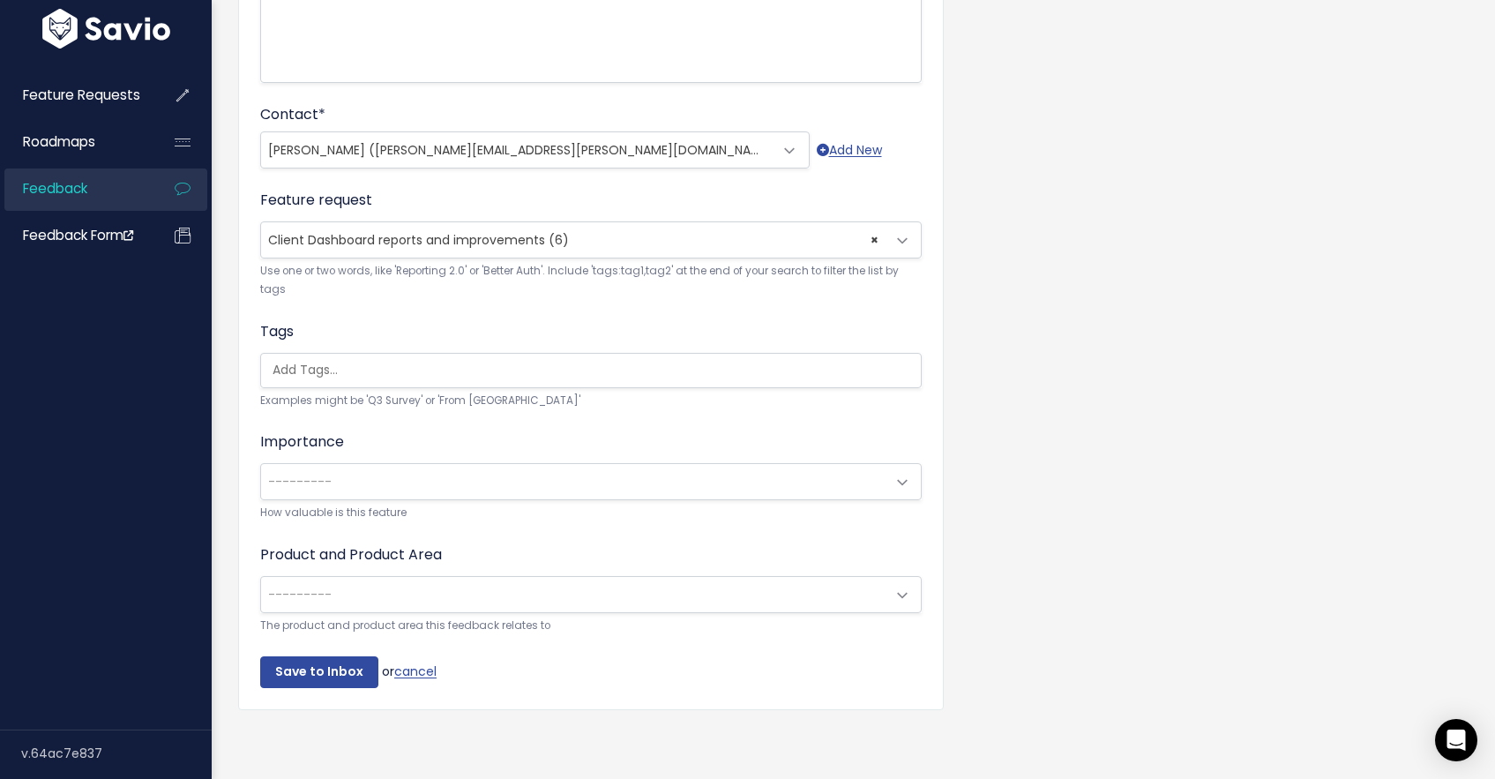
scroll to position [0, 4]
click at [338, 354] on ul at bounding box center [591, 371] width 660 height 34
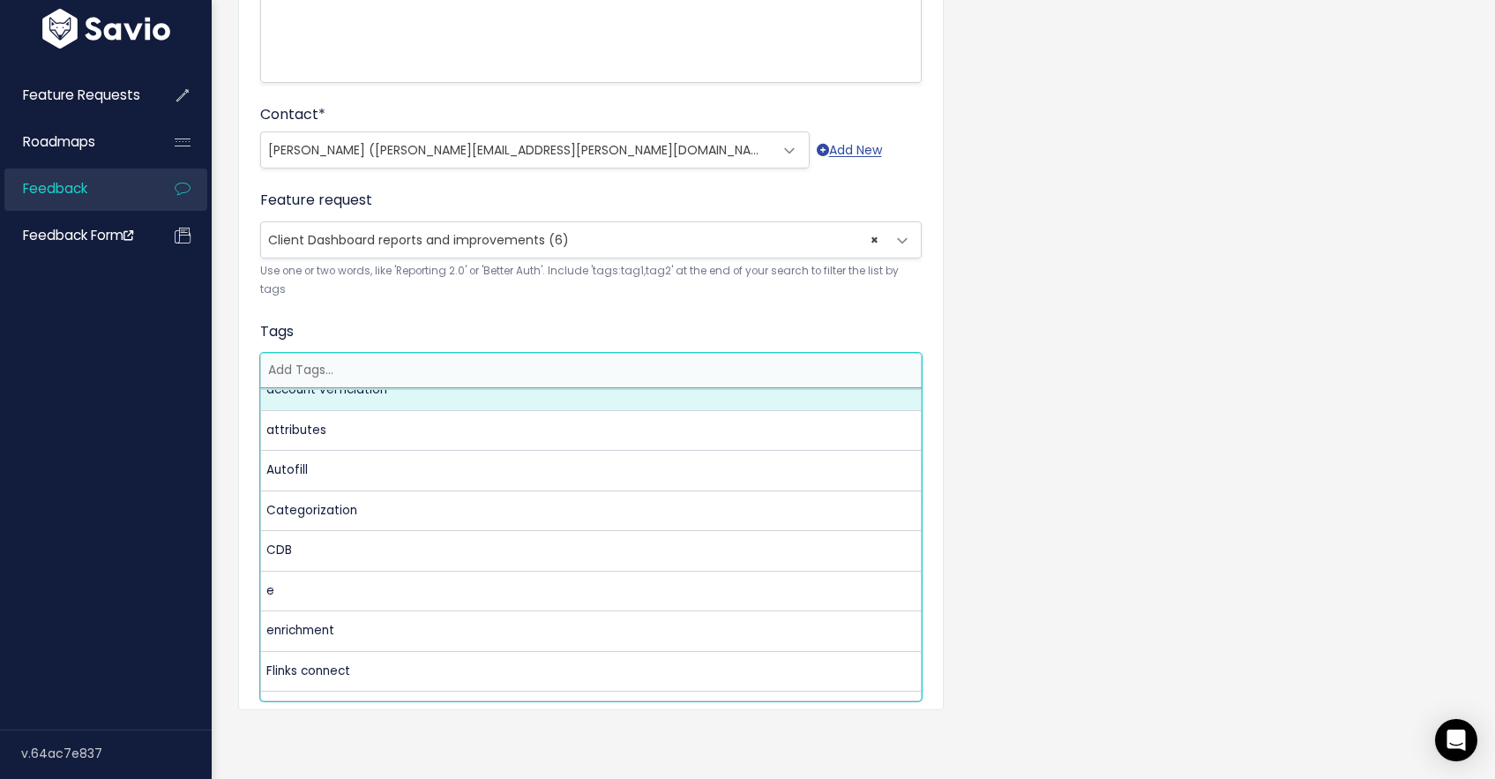
scroll to position [115, 0]
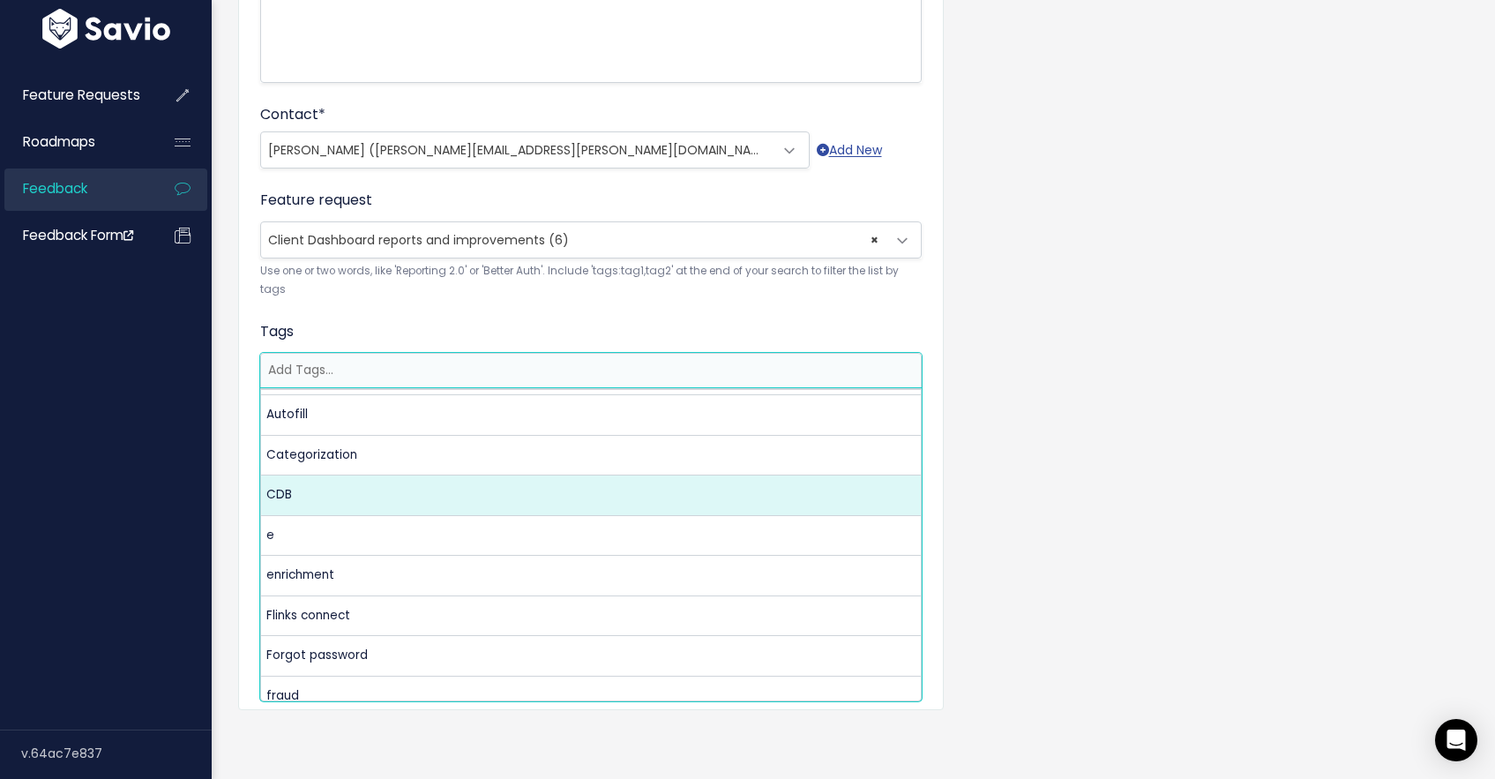
select select "12610"
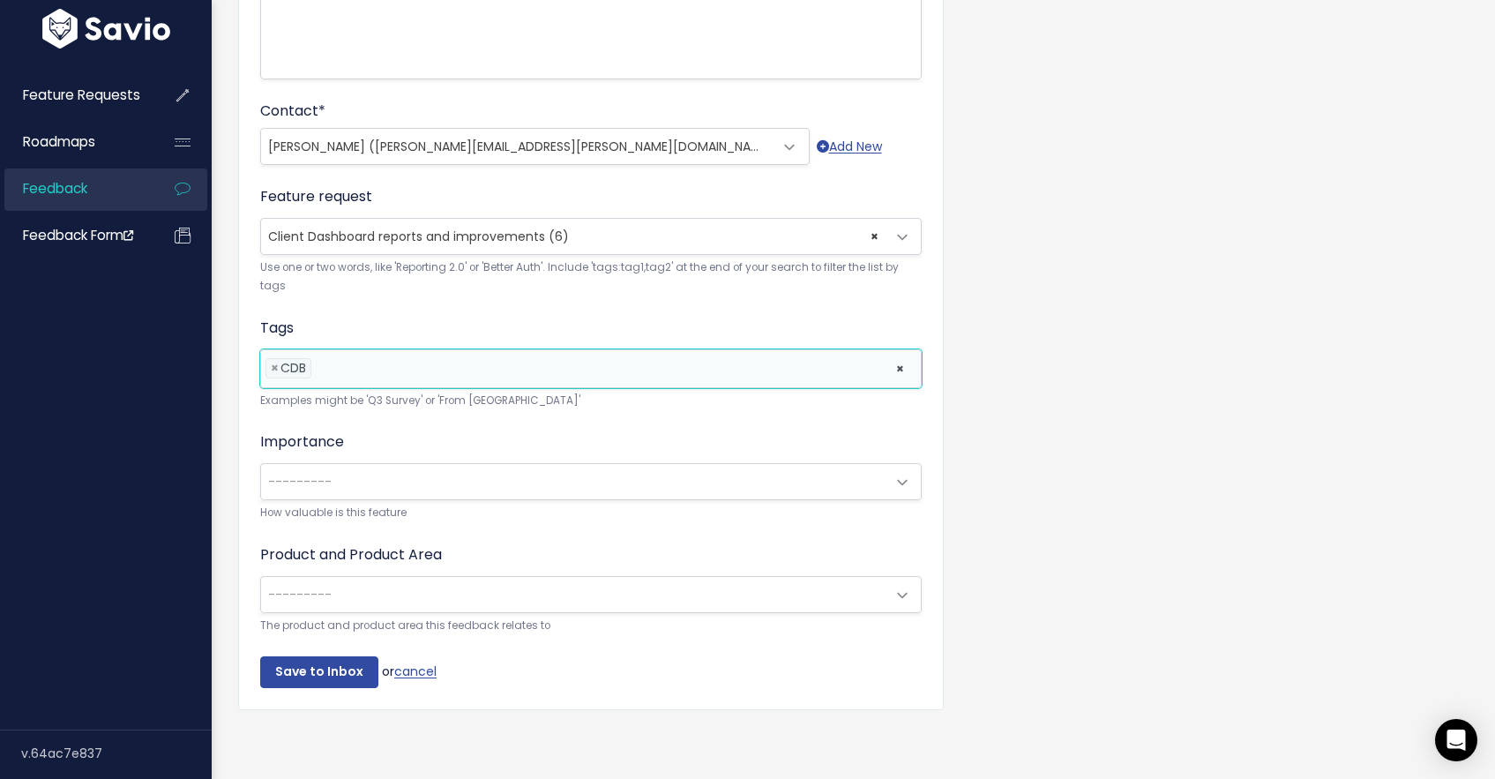
scroll to position [0, 0]
click at [326, 476] on span "---------" at bounding box center [300, 482] width 64 height 18
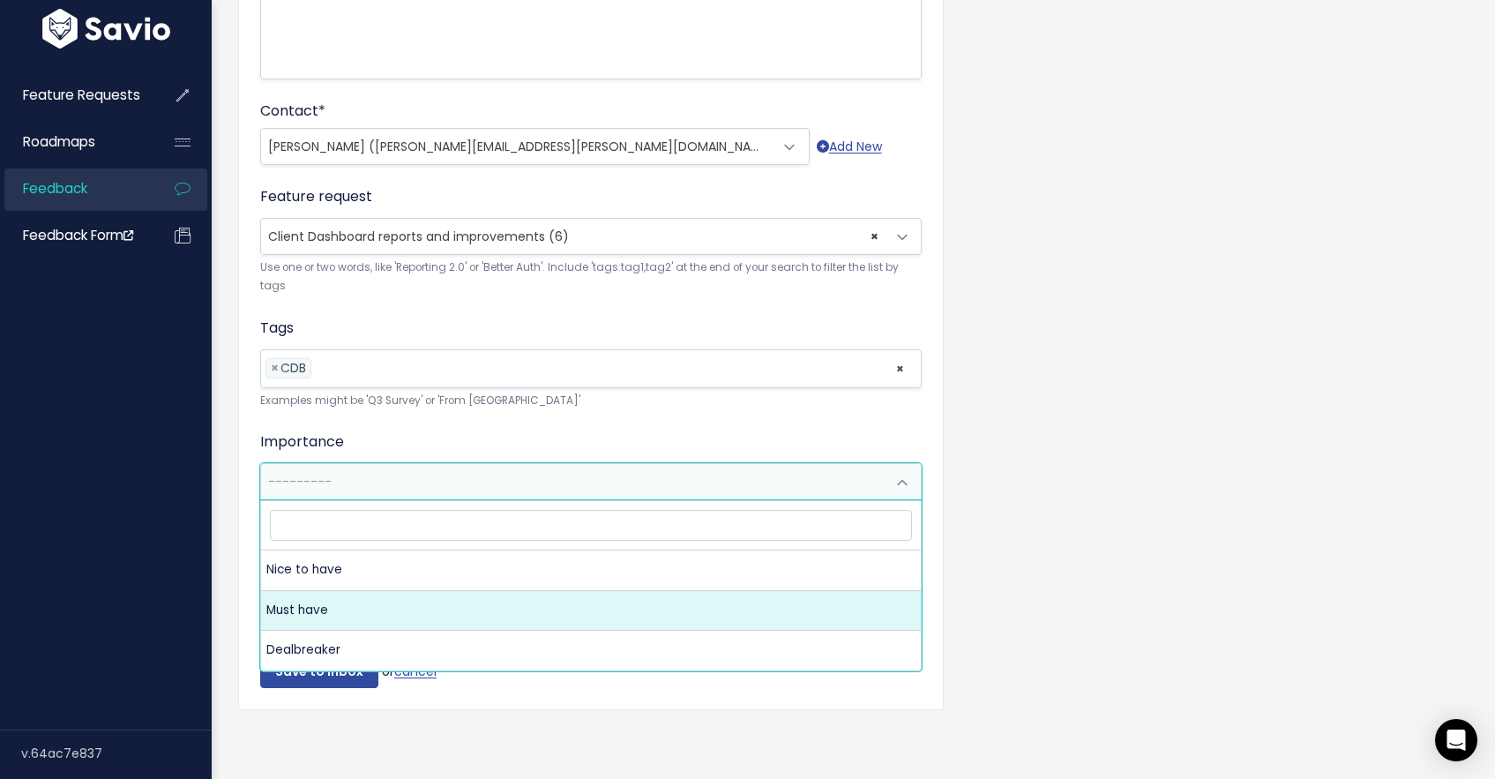
select select "MUST_HAVE"
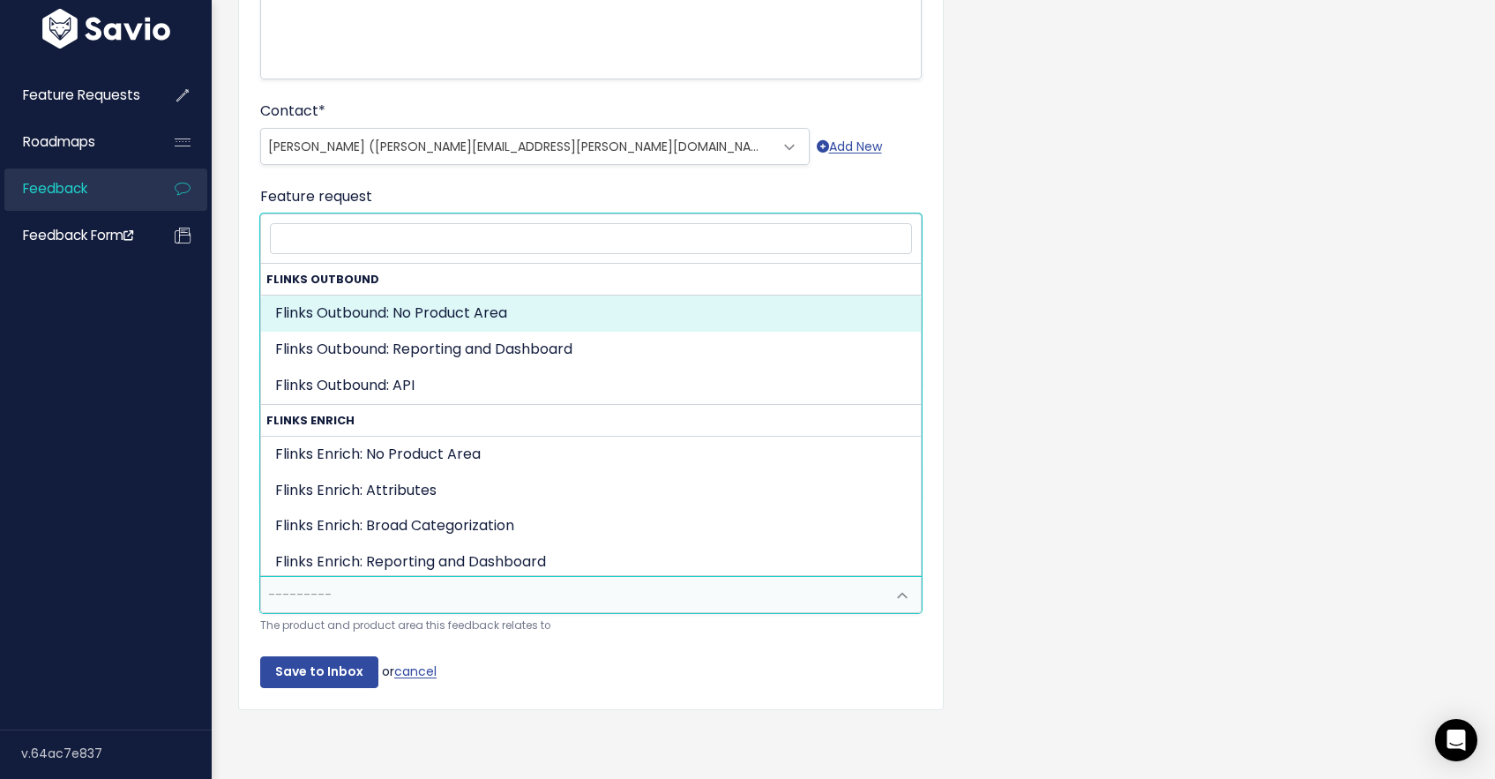
click at [352, 583] on span "---------" at bounding box center [573, 594] width 625 height 35
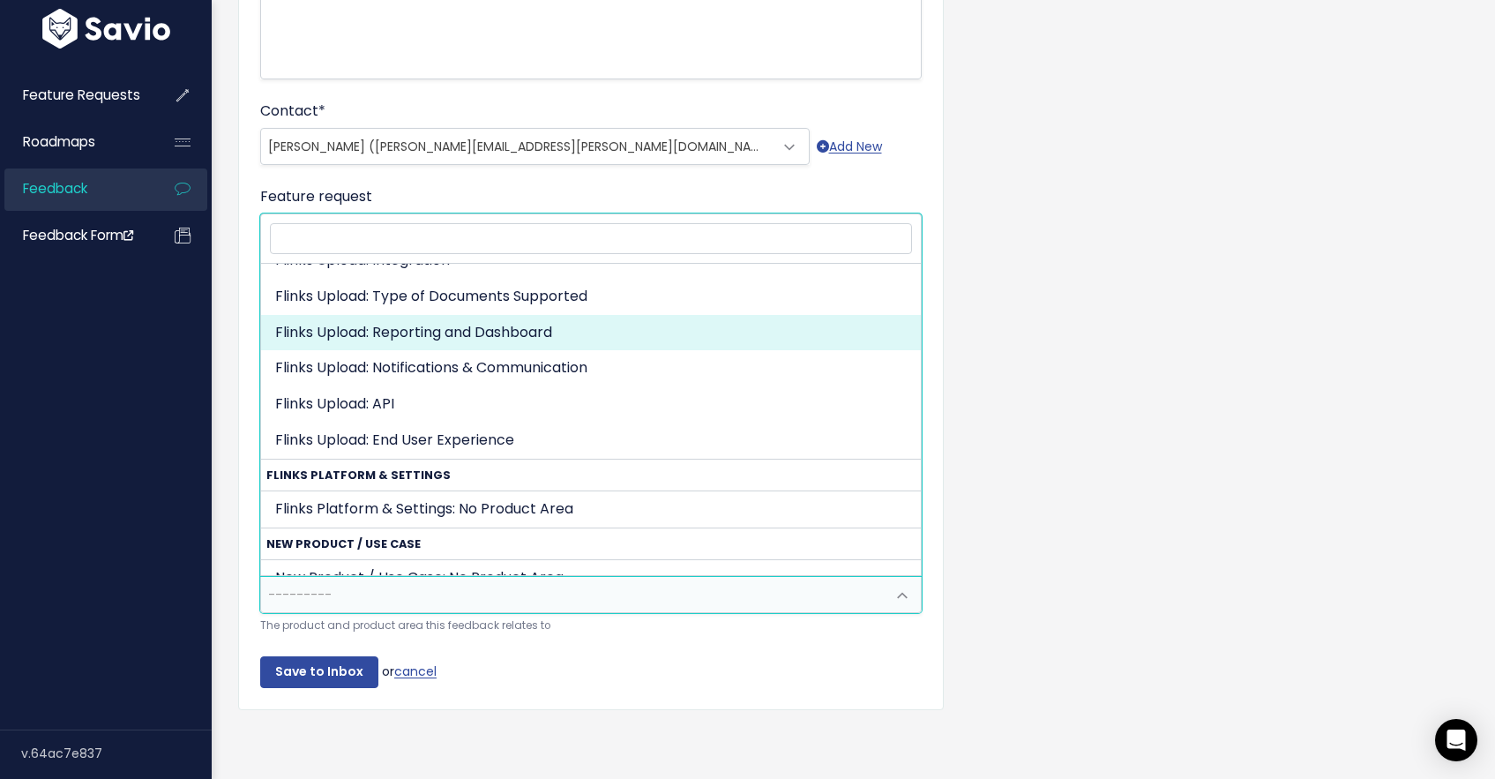
scroll to position [1357, 0]
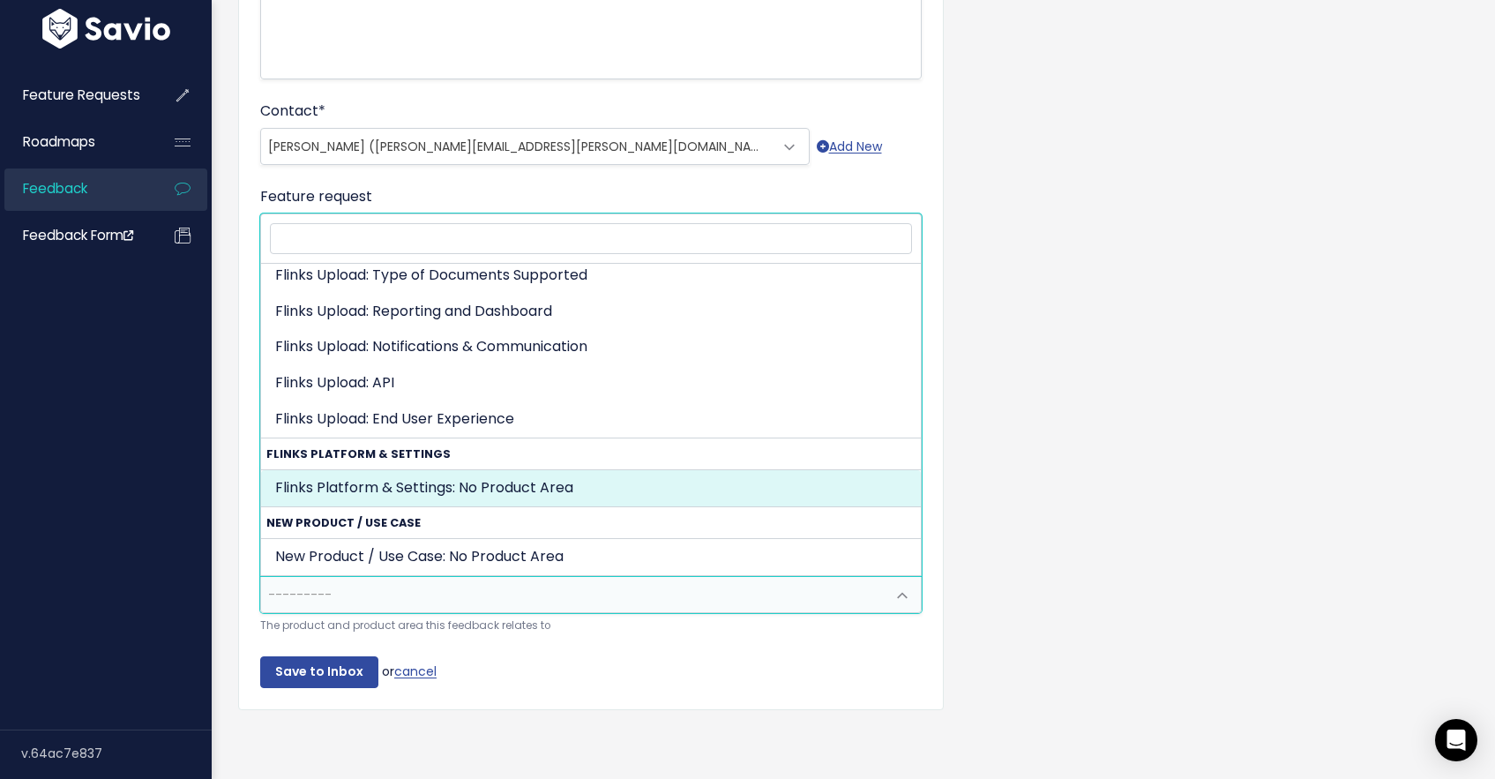
drag, startPoint x: 555, startPoint y: 482, endPoint x: 540, endPoint y: 479, distance: 15.2
select select "FLINKS_PLATFORM_SETTINGS:"
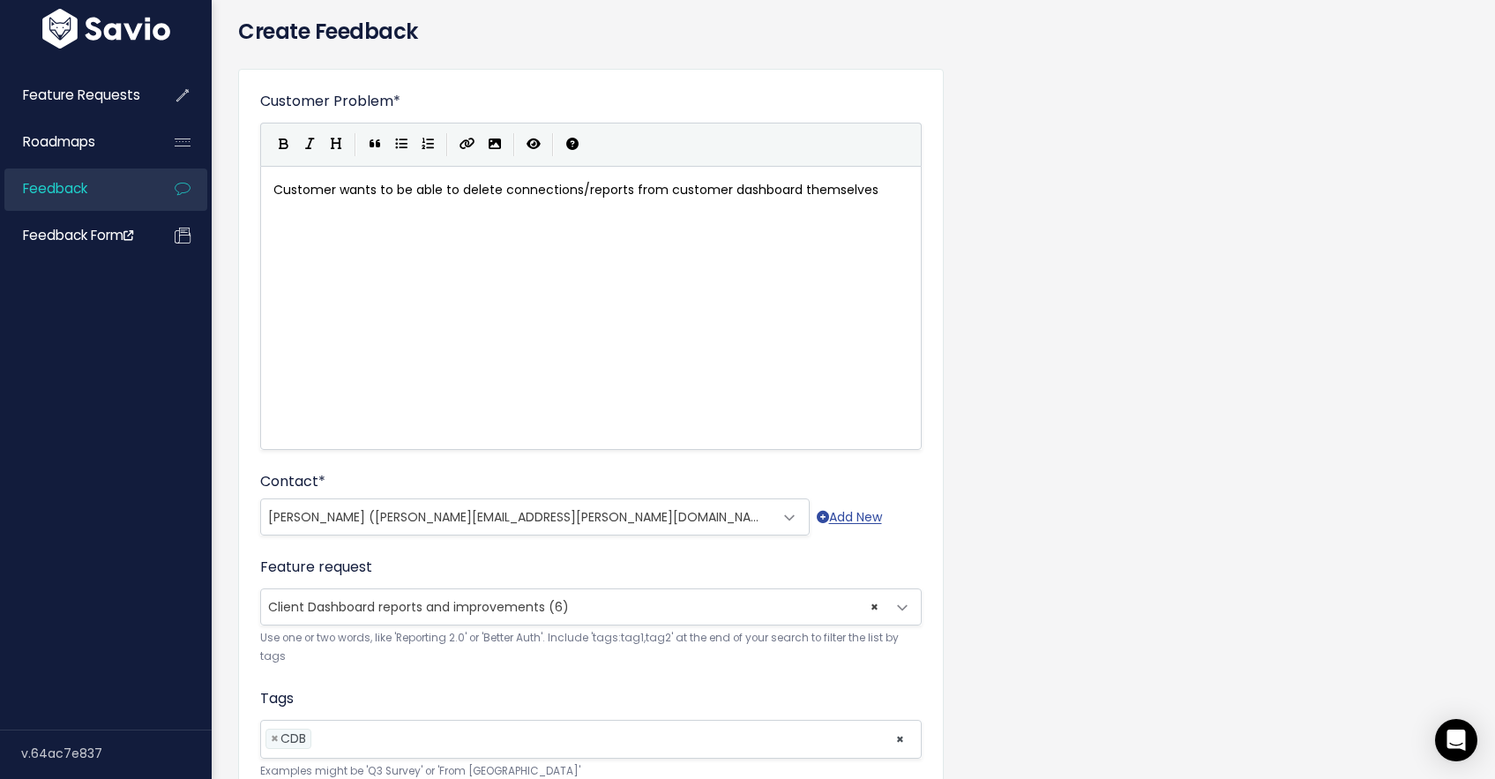
scroll to position [38, 0]
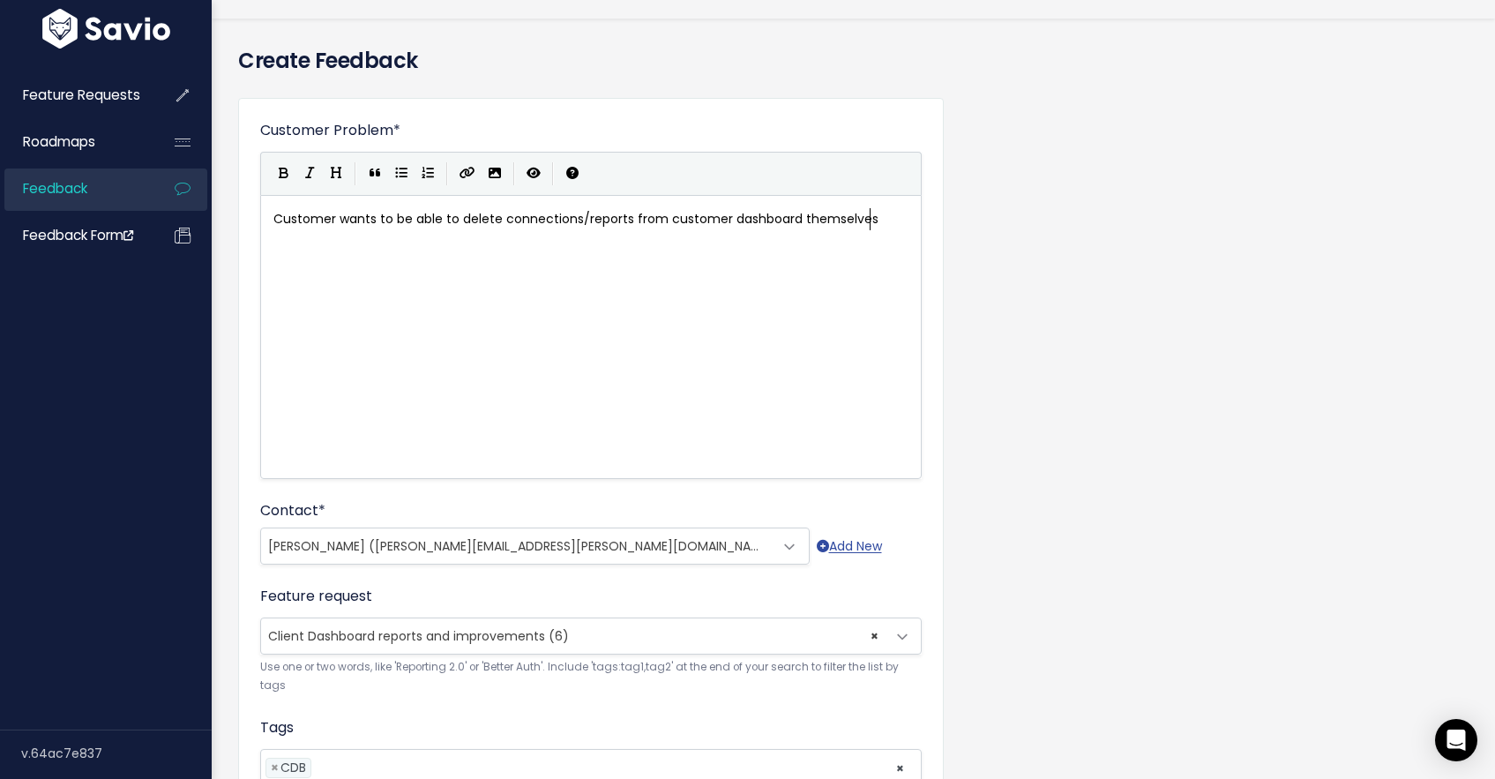
click at [894, 214] on pre "Customer wants to be able to delete connections/reports from customer dashboard…" at bounding box center [598, 219] width 656 height 22
type textarea ". At this oi"
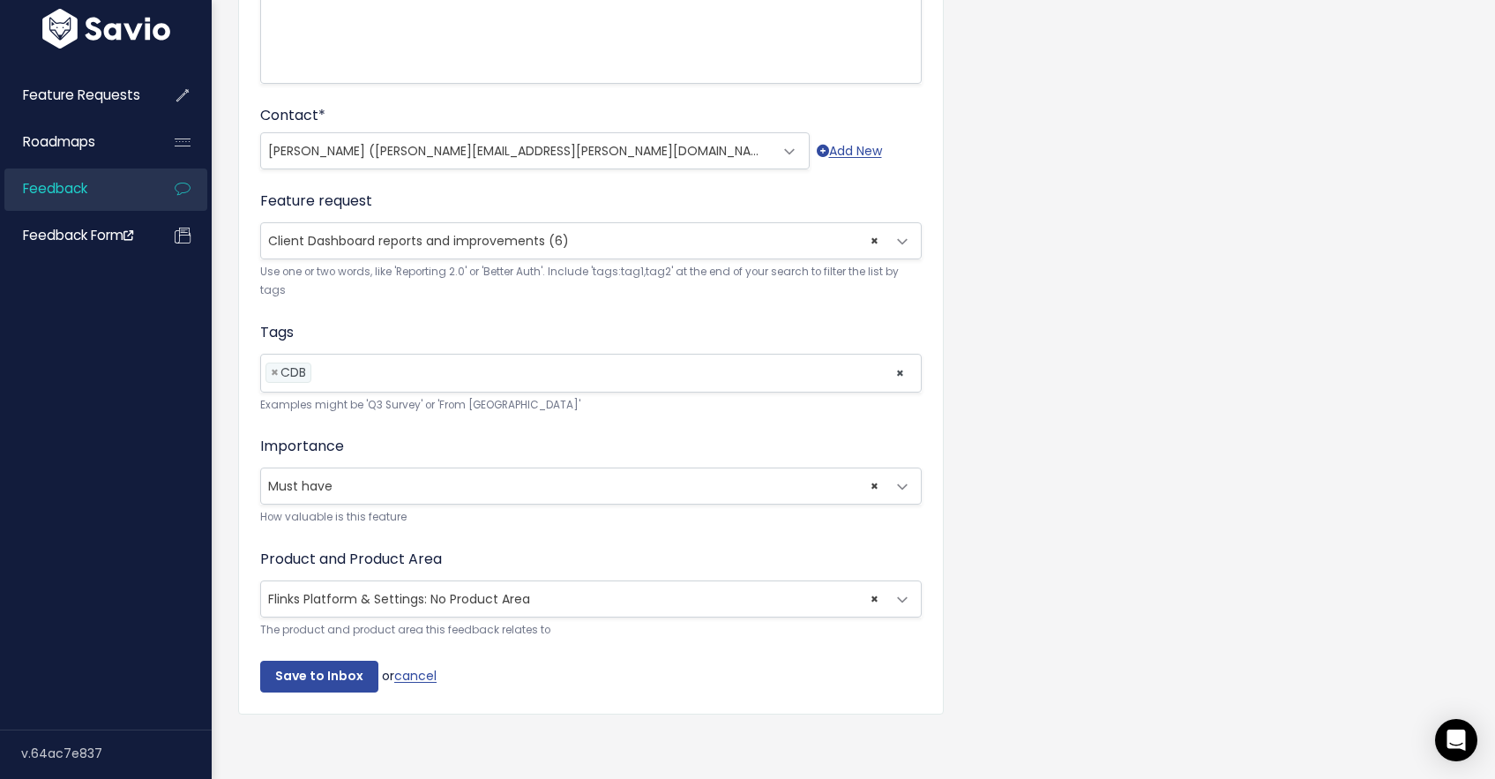
scroll to position [450, 0]
type textarea "point you can only delete records yourselves through API integration"
click at [325, 639] on form "Customer Problem * Customer wants to be able to delete connections/reports from…" at bounding box center [591, 204] width 662 height 968
click at [321, 656] on input "Save to Inbox" at bounding box center [319, 672] width 118 height 32
